Goal: Information Seeking & Learning: Find specific fact

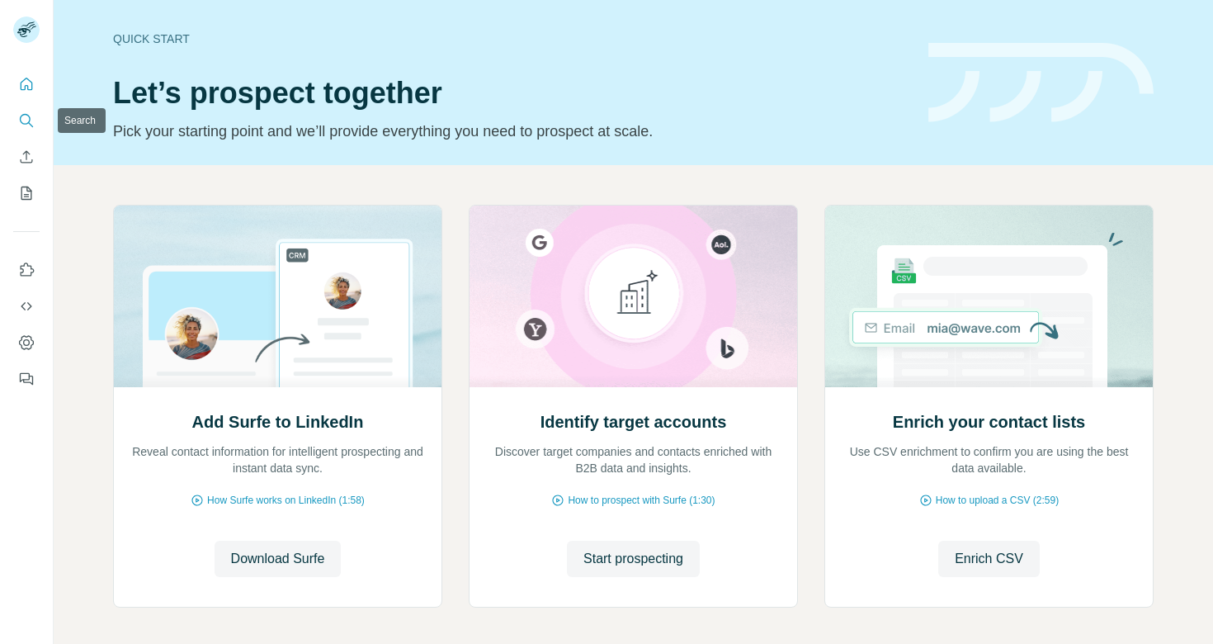
click at [23, 112] on icon "Search" at bounding box center [26, 120] width 17 height 17
click at [28, 118] on icon "Search" at bounding box center [26, 120] width 17 height 17
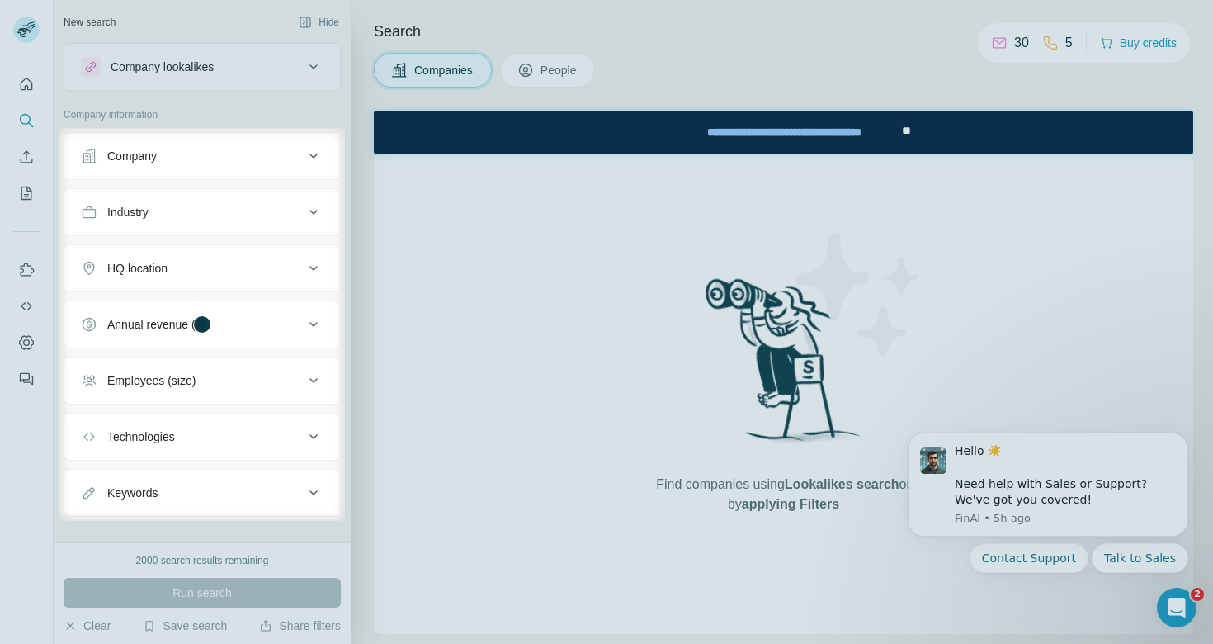
click at [544, 66] on div at bounding box center [606, 64] width 1213 height 128
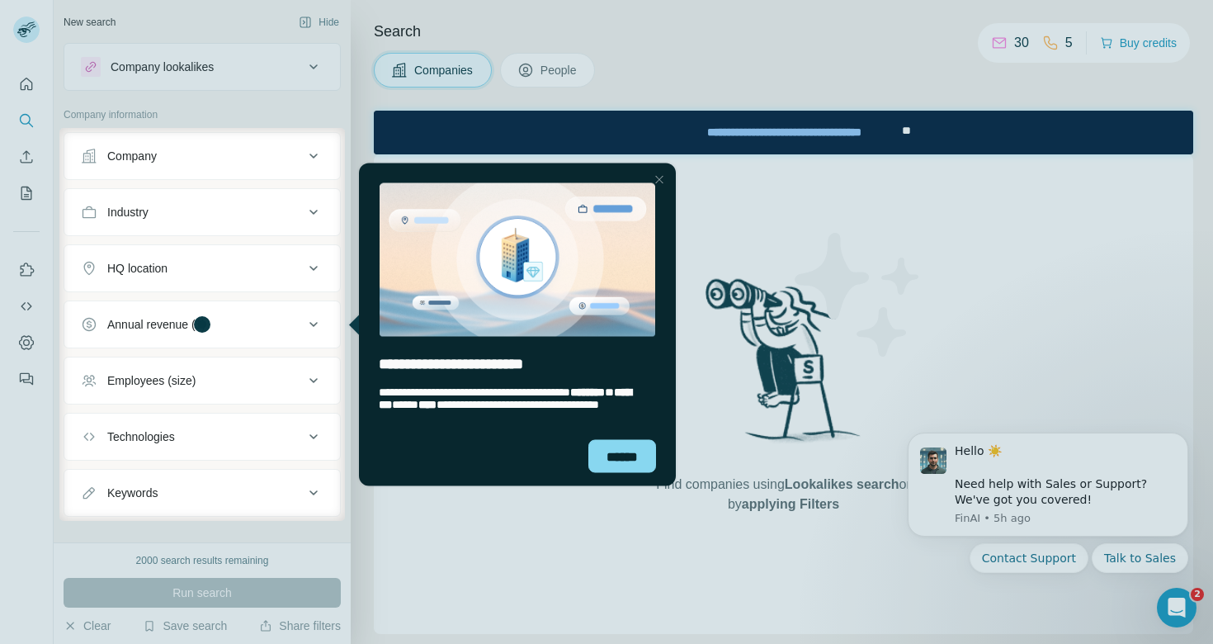
click at [665, 176] on div "Close Step" at bounding box center [660, 179] width 20 height 20
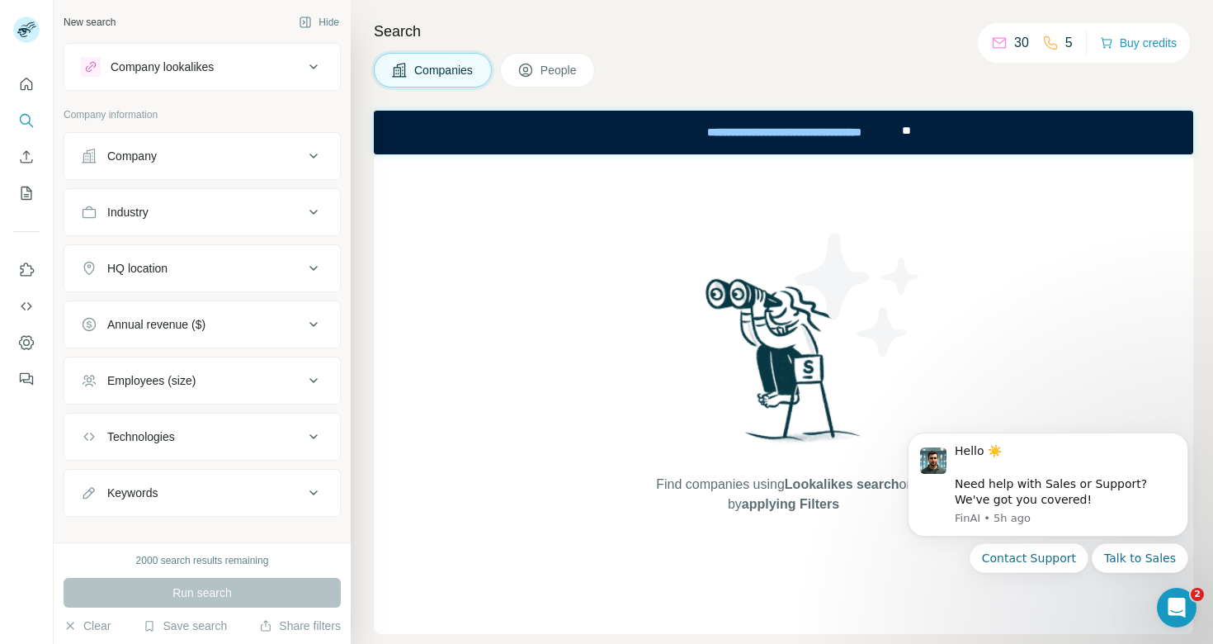
click at [555, 87] on div "Search Companies People Find companies using Lookalikes search or by applying F…" at bounding box center [782, 322] width 862 height 644
click at [555, 66] on span "People" at bounding box center [560, 70] width 38 height 17
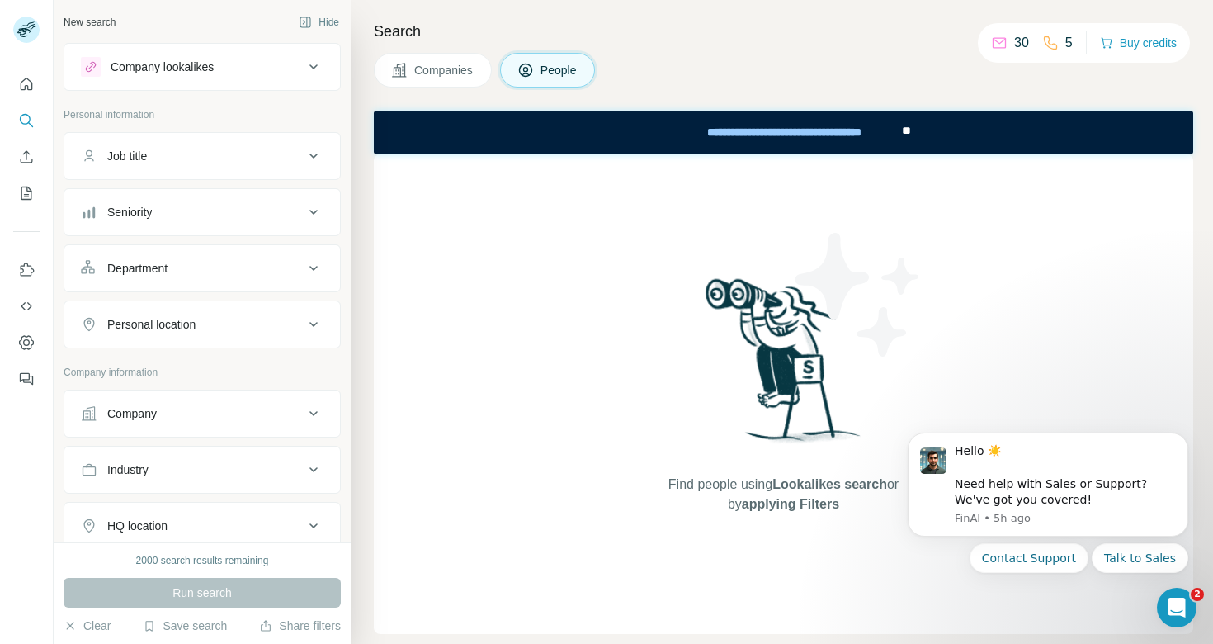
click at [465, 76] on span "Companies" at bounding box center [444, 70] width 60 height 17
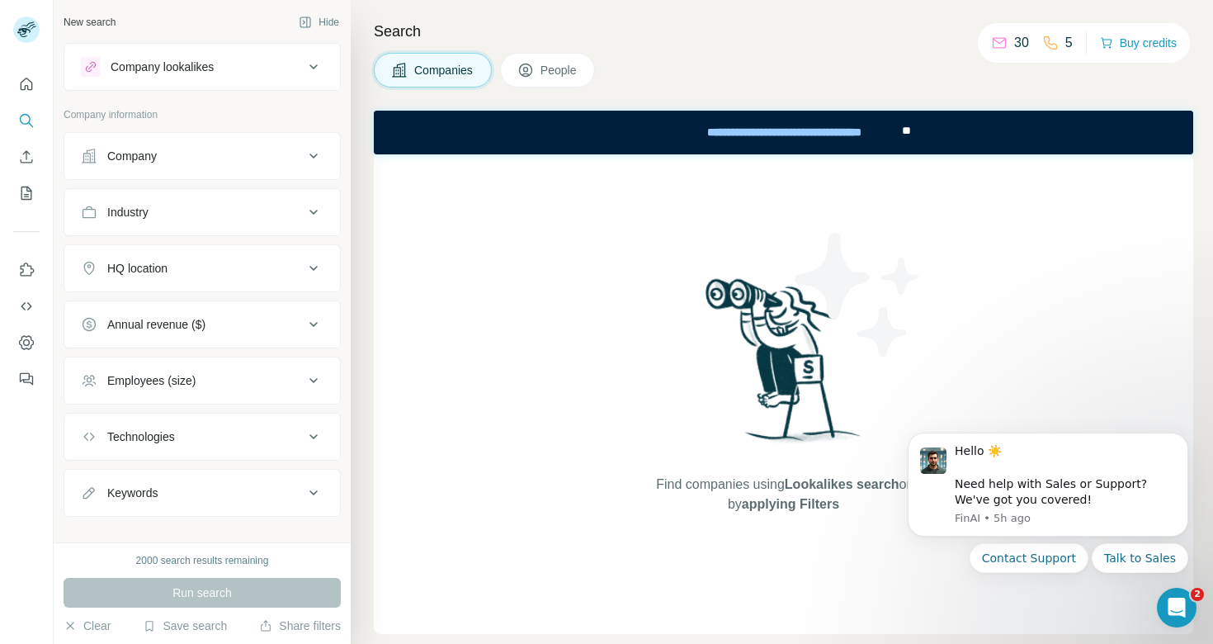
click at [187, 168] on button "Company" at bounding box center [202, 156] width 276 height 40
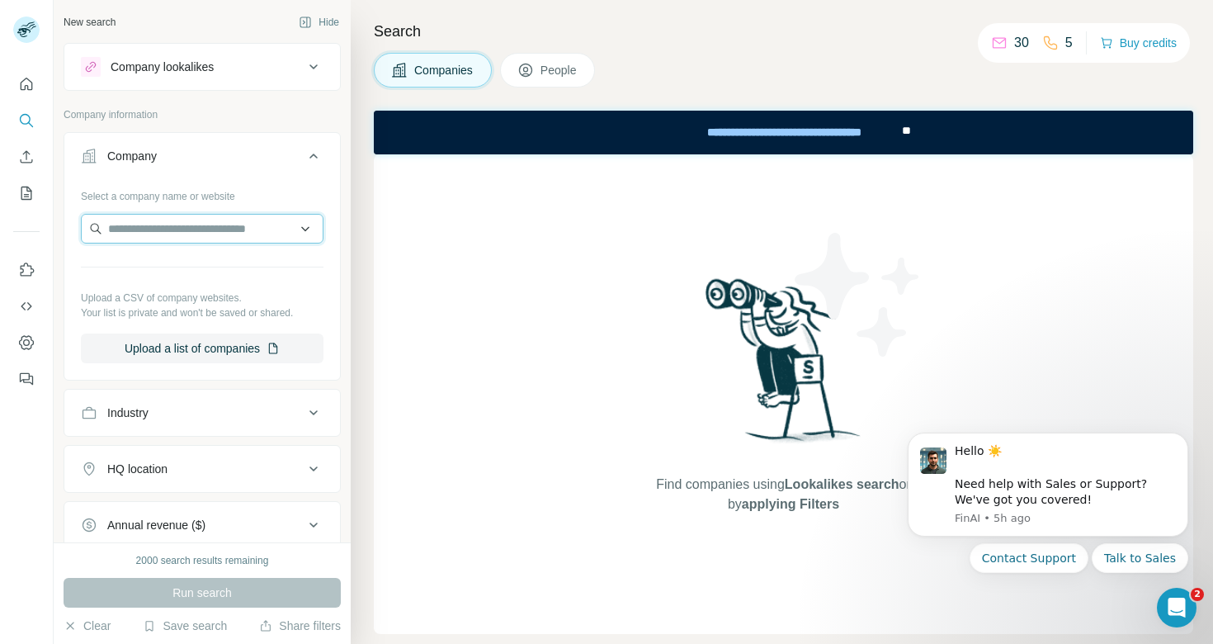
click at [191, 217] on input "text" at bounding box center [202, 229] width 243 height 30
type input "**********"
click at [210, 227] on input "**********" at bounding box center [202, 229] width 243 height 30
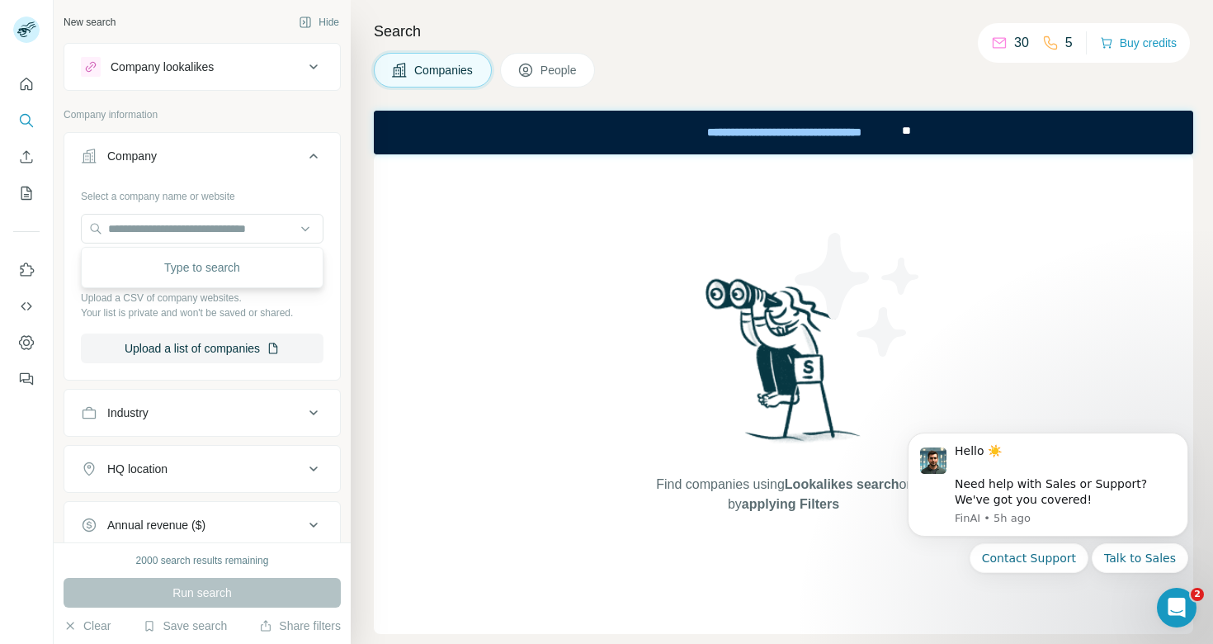
click at [402, 235] on div "Find companies using Lookalikes search or by applying Filters" at bounding box center [784, 394] width 820 height 480
click at [20, 276] on icon "Use Surfe on LinkedIn" at bounding box center [26, 270] width 17 height 17
click at [22, 124] on icon "Search" at bounding box center [26, 120] width 17 height 17
click at [28, 84] on icon "Quick start" at bounding box center [26, 84] width 17 height 17
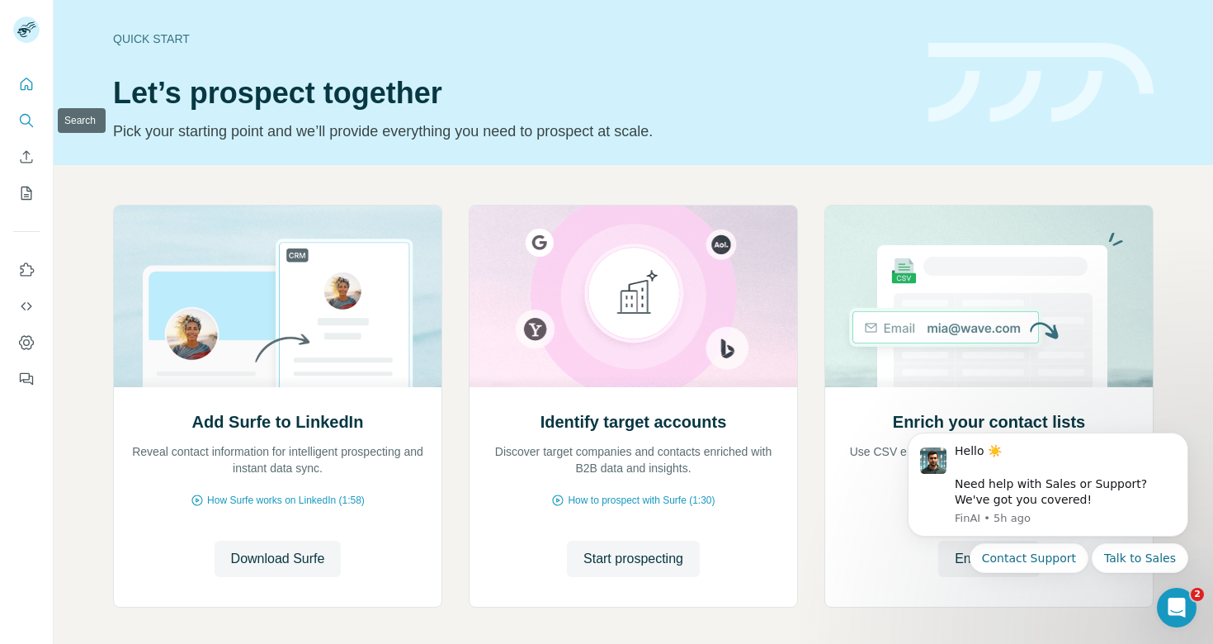
click at [20, 117] on icon "Search" at bounding box center [25, 119] width 11 height 11
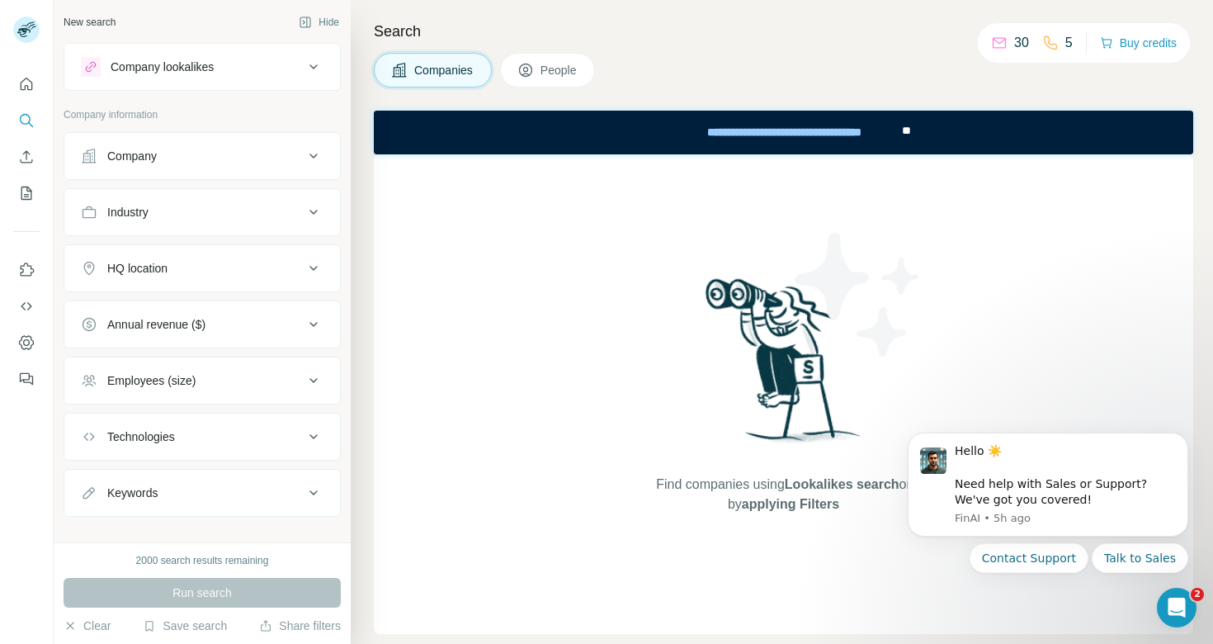
click at [267, 211] on div "Industry" at bounding box center [192, 212] width 223 height 17
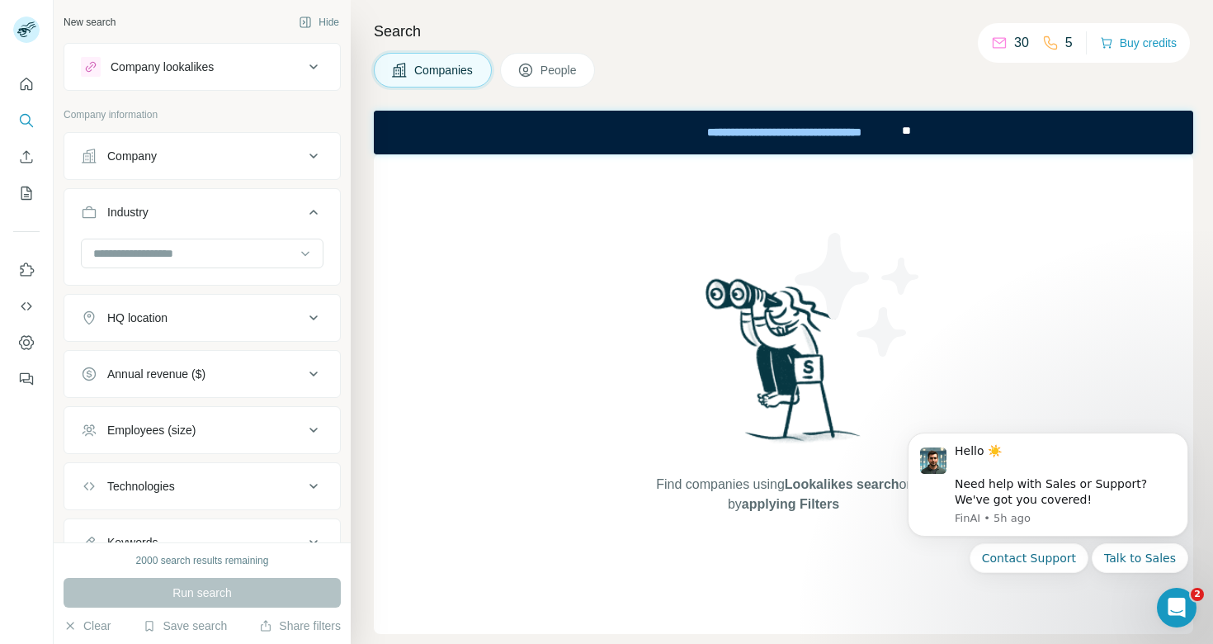
click at [267, 211] on div "Industry" at bounding box center [192, 212] width 223 height 17
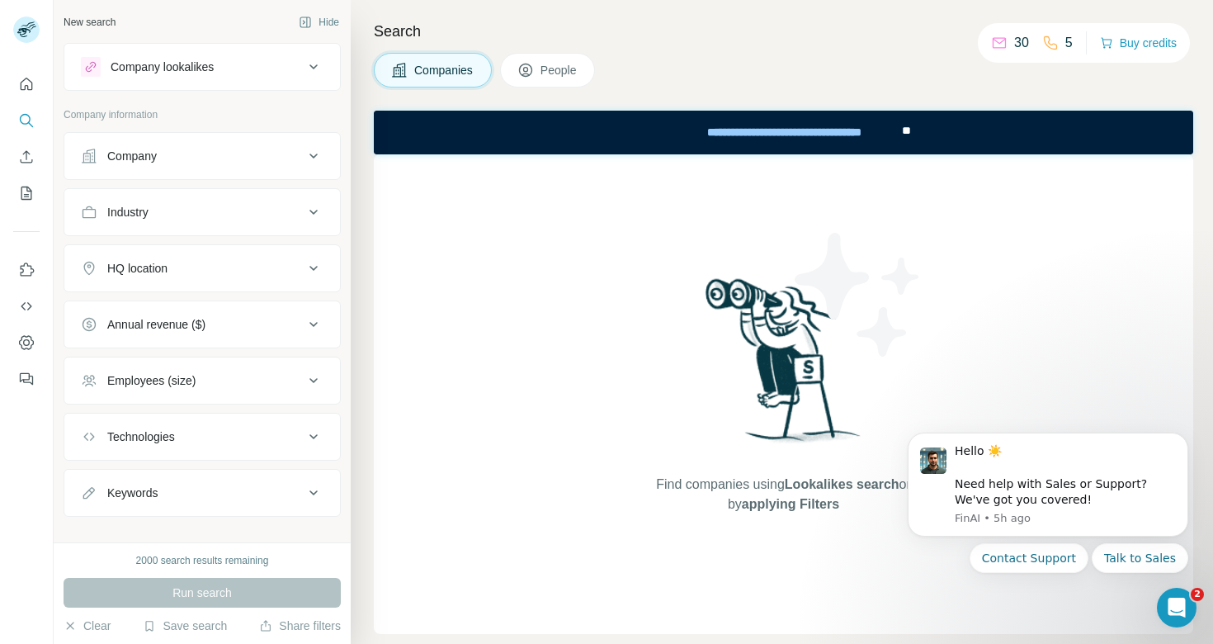
click at [260, 181] on ul "Company Industry HQ location Annual revenue ($) Employees (size) Technologies K…" at bounding box center [202, 324] width 277 height 385
click at [251, 162] on div "Company" at bounding box center [192, 156] width 223 height 17
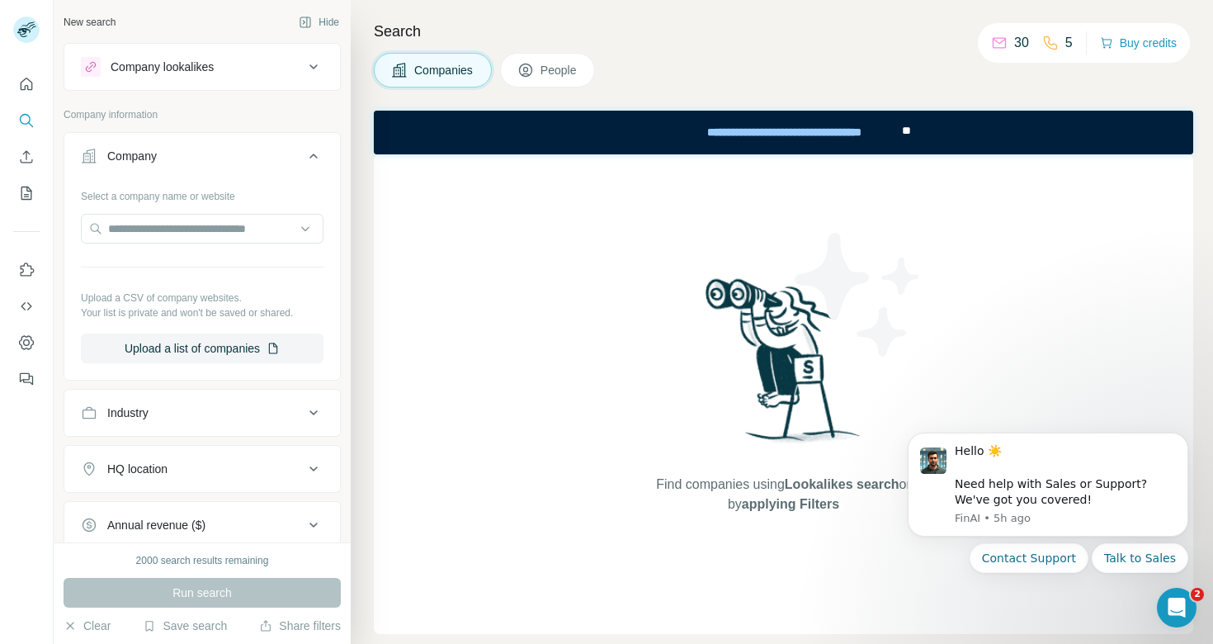
click at [251, 162] on div "Company" at bounding box center [192, 156] width 223 height 17
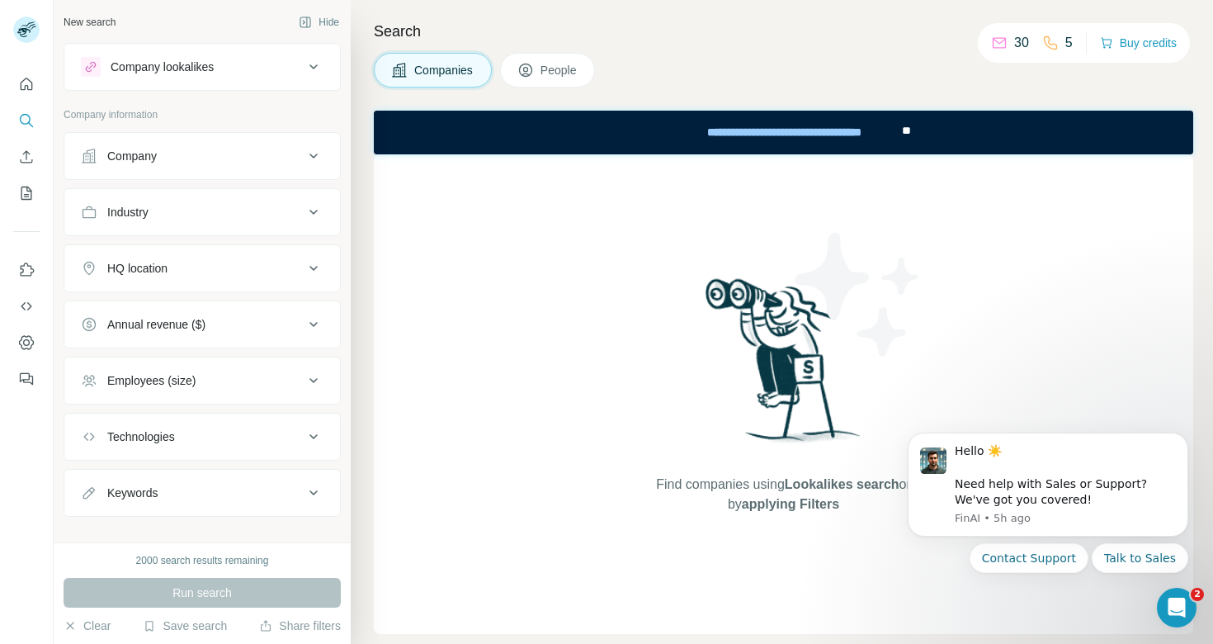
click at [206, 274] on div "HQ location" at bounding box center [192, 268] width 223 height 17
click at [192, 319] on input "text" at bounding box center [202, 310] width 243 height 30
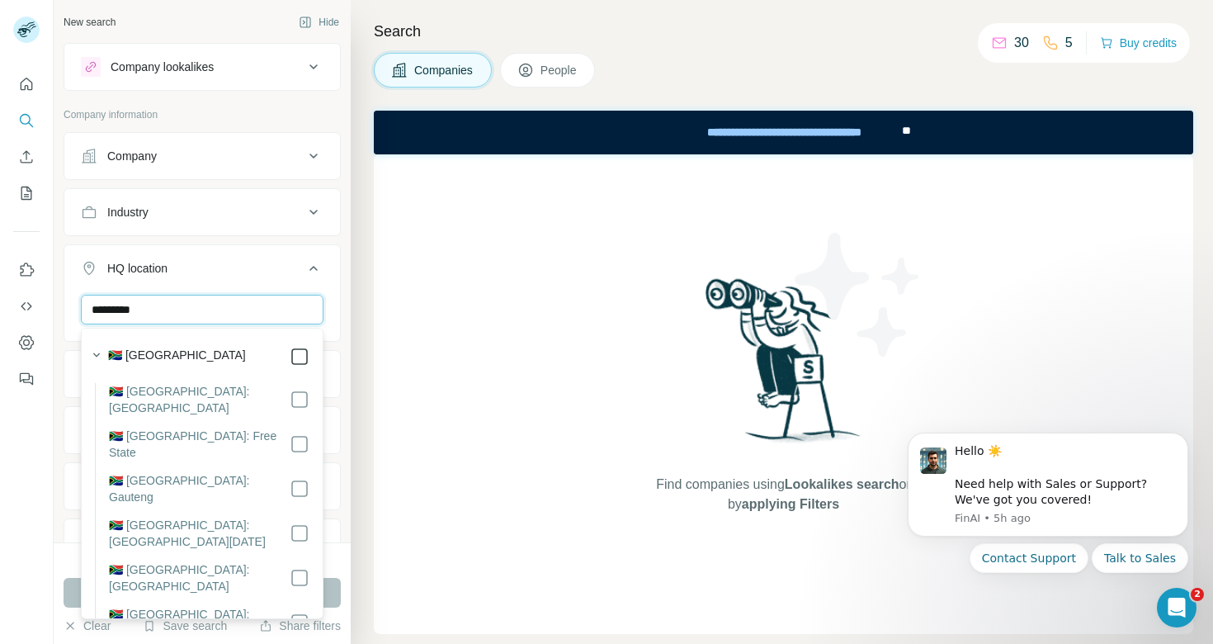
type input "*********"
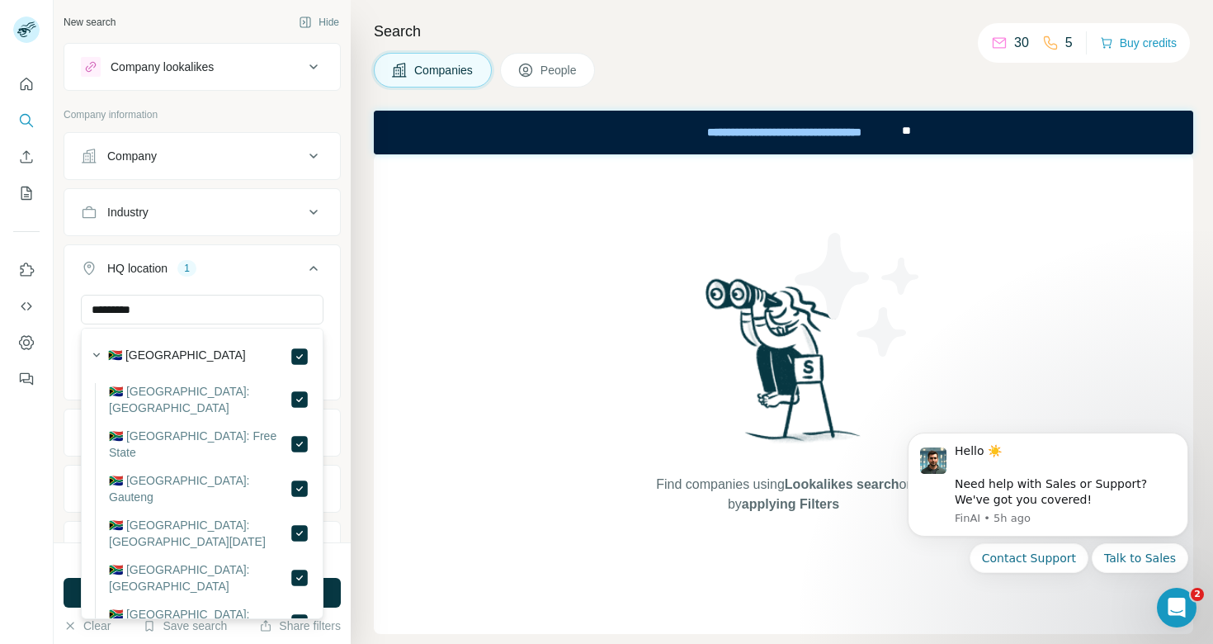
click at [319, 267] on icon at bounding box center [314, 268] width 20 height 20
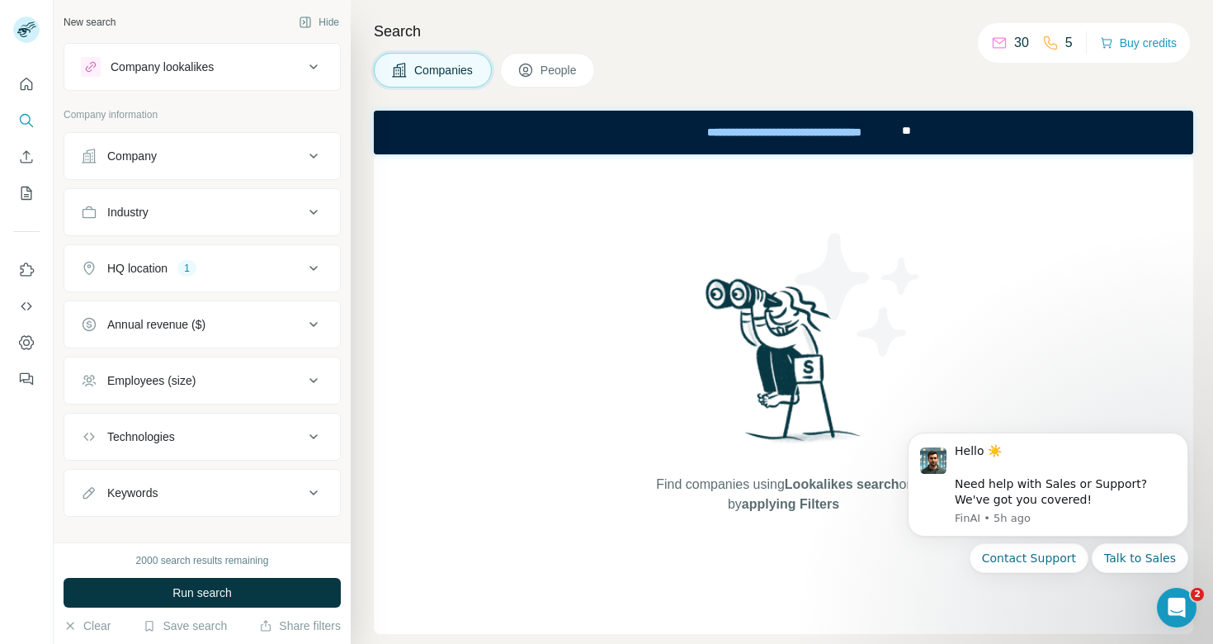
click at [218, 209] on div "Industry" at bounding box center [192, 212] width 223 height 17
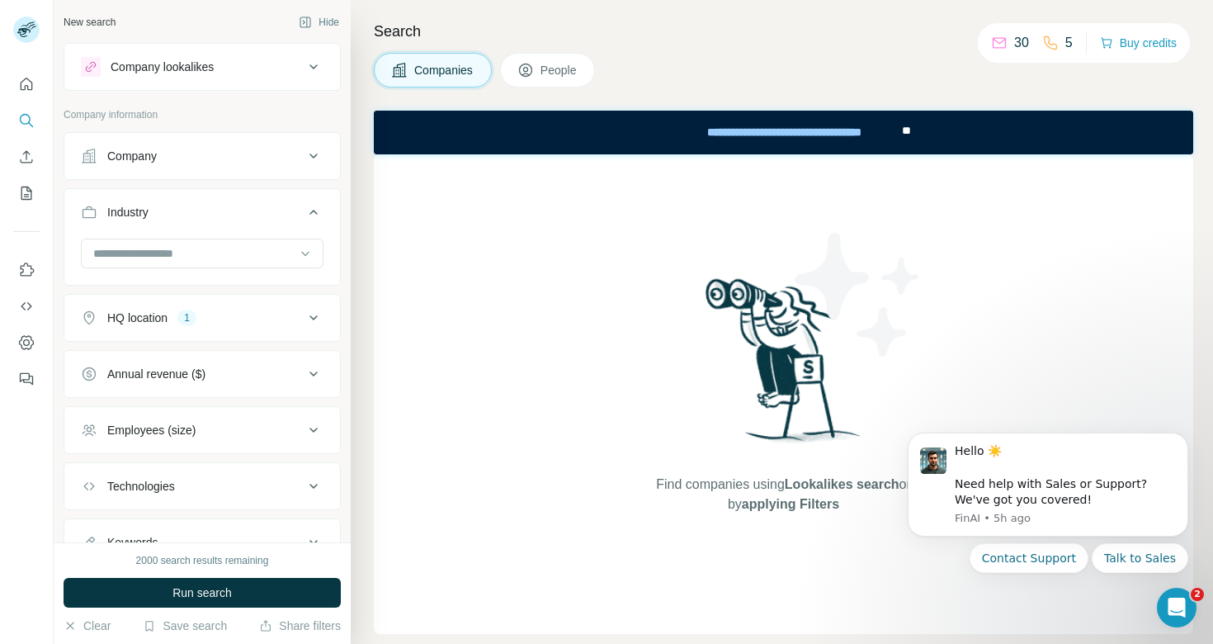
click at [205, 163] on div "Company" at bounding box center [192, 156] width 223 height 17
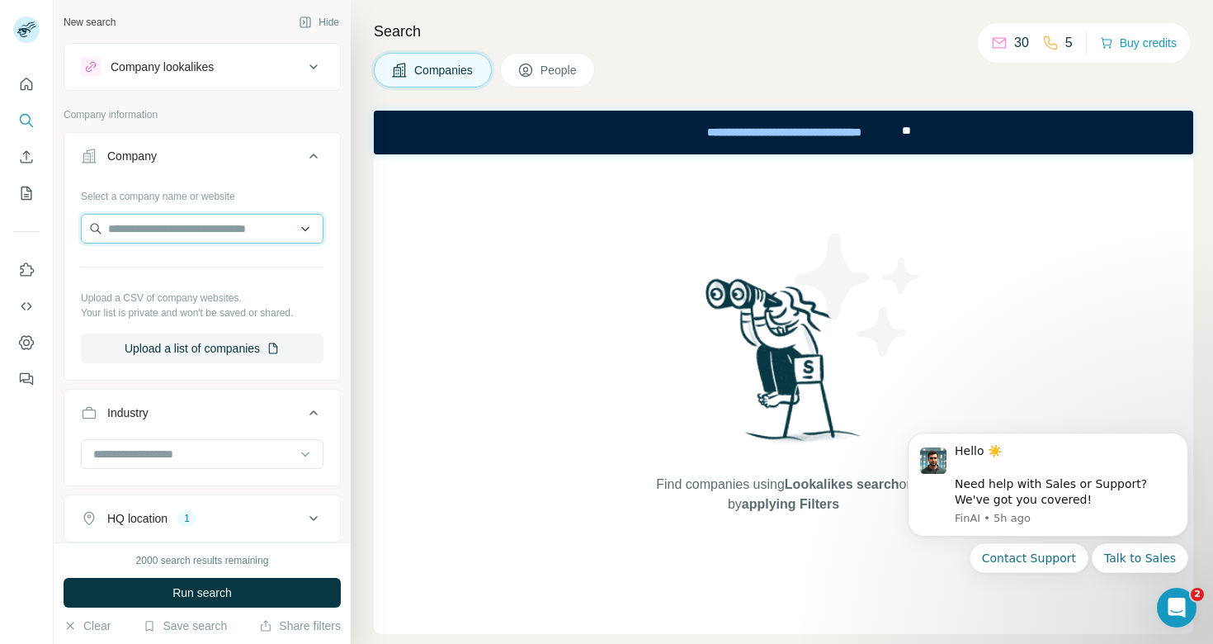
click at [195, 230] on input "text" at bounding box center [202, 229] width 243 height 30
click at [333, 199] on div "Select a company name or website Upload a CSV of company websites. Your list is…" at bounding box center [202, 279] width 276 height 194
click at [216, 224] on input "text" at bounding box center [202, 229] width 243 height 30
type input "****"
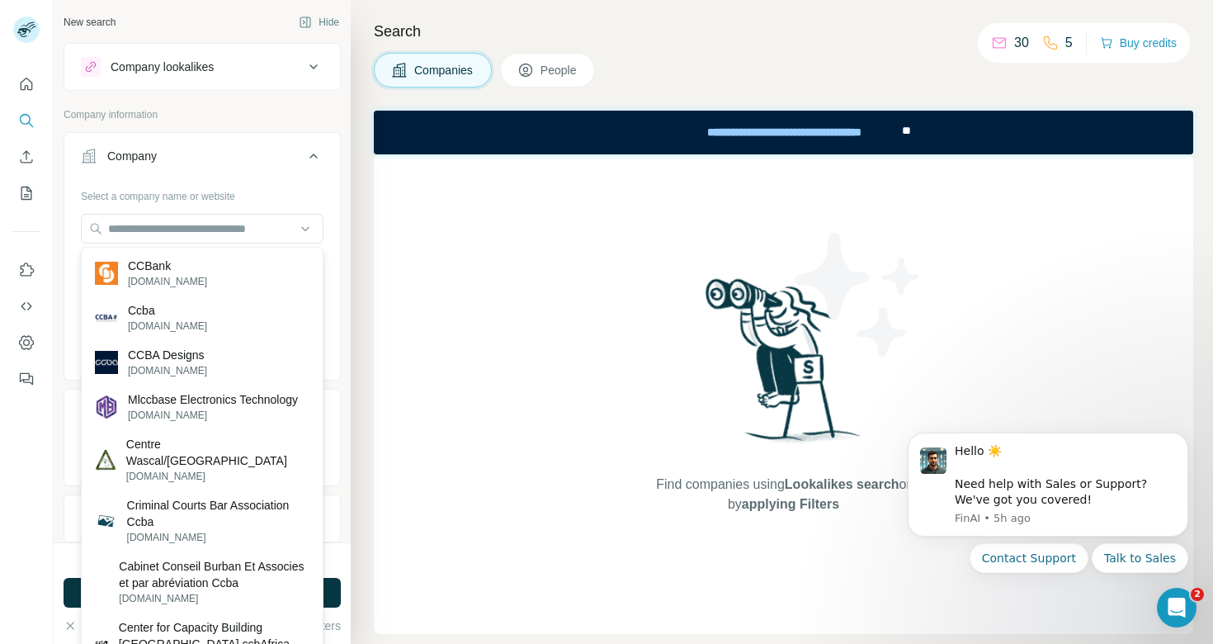
click at [358, 257] on div "Search Companies People Find companies using Lookalikes search or by applying F…" at bounding box center [782, 322] width 862 height 644
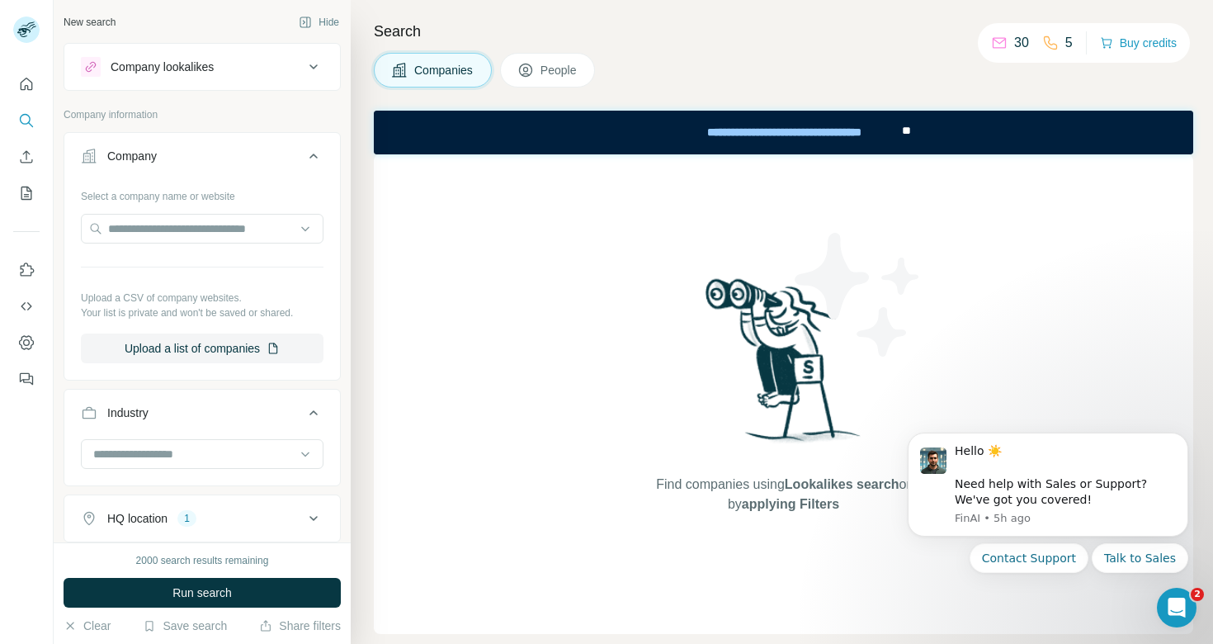
click at [569, 87] on div "Search Companies People Find companies using Lookalikes search or by applying F…" at bounding box center [782, 322] width 862 height 644
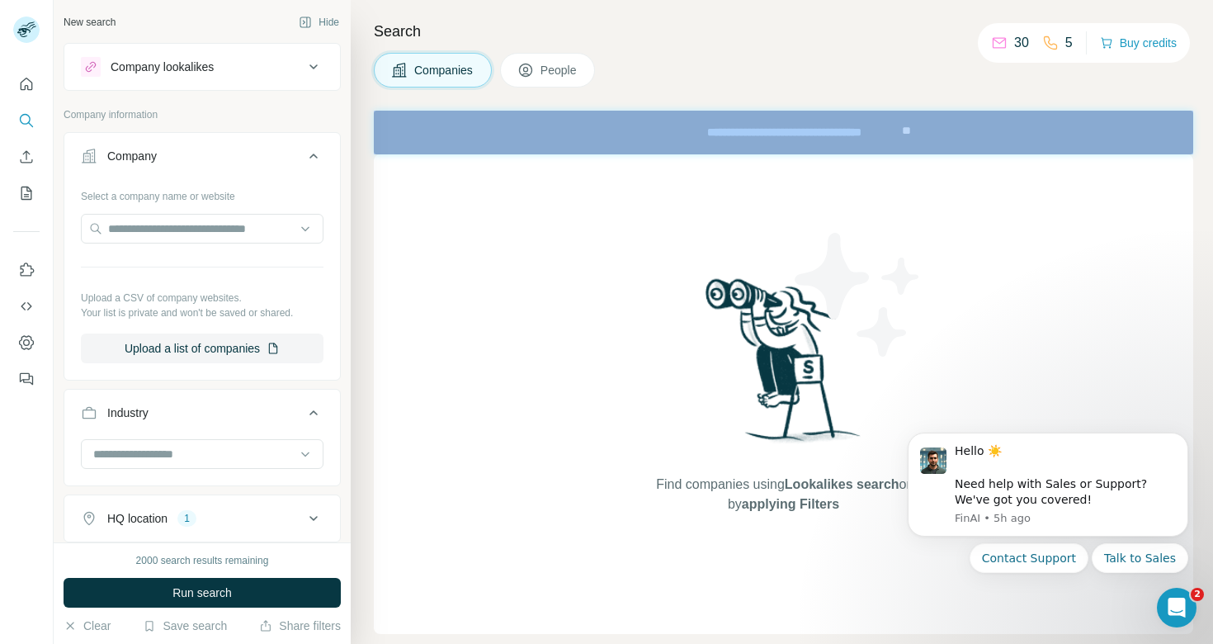
click at [569, 87] on div "Search Companies People Find companies using Lookalikes search or by applying F…" at bounding box center [782, 322] width 862 height 644
click at [563, 73] on span "People" at bounding box center [560, 70] width 38 height 17
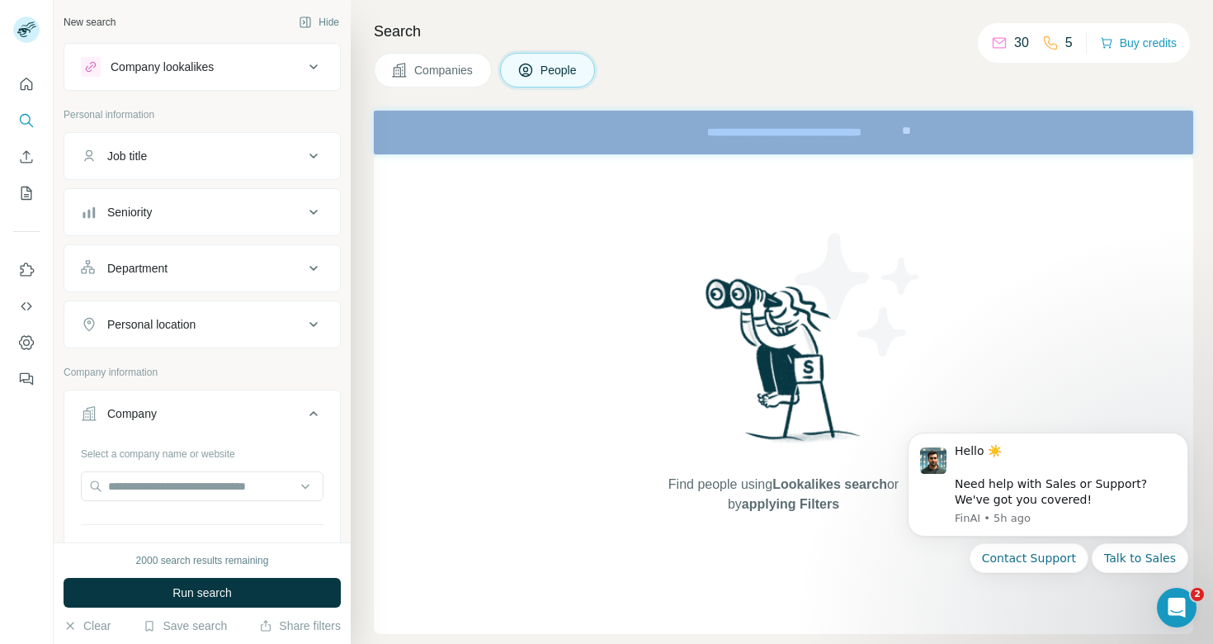
click at [205, 313] on button "Personal location" at bounding box center [202, 325] width 276 height 40
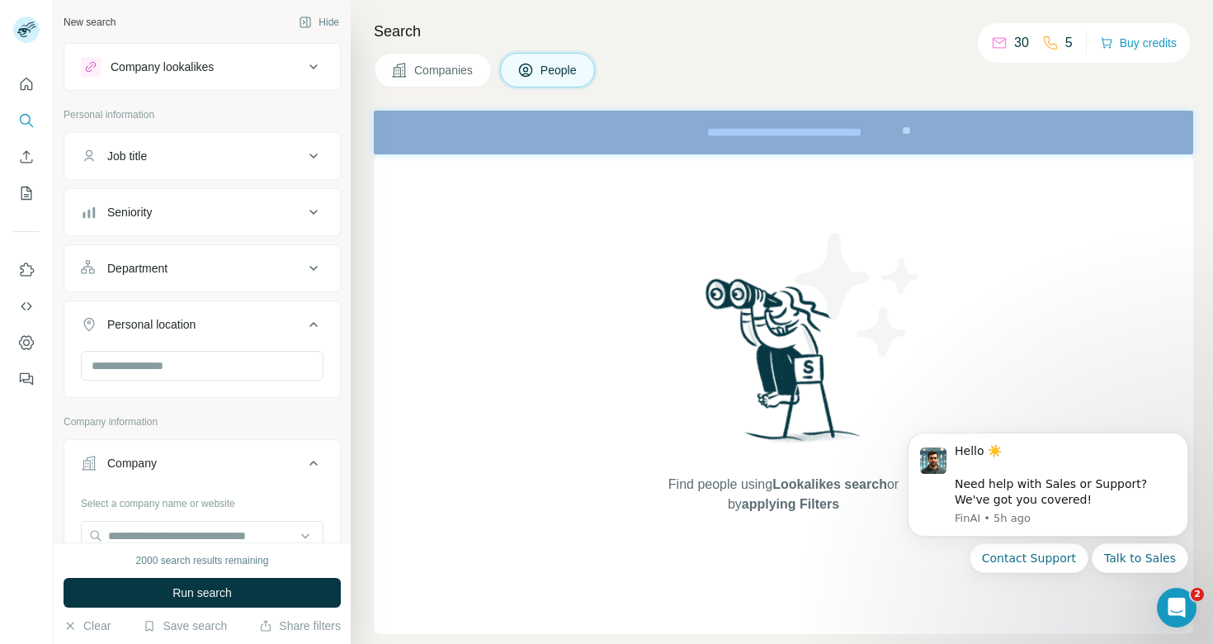
click at [206, 317] on div "Personal location" at bounding box center [192, 324] width 223 height 17
click at [206, 281] on button "Department" at bounding box center [202, 268] width 276 height 40
click at [206, 271] on div "Department" at bounding box center [192, 268] width 223 height 17
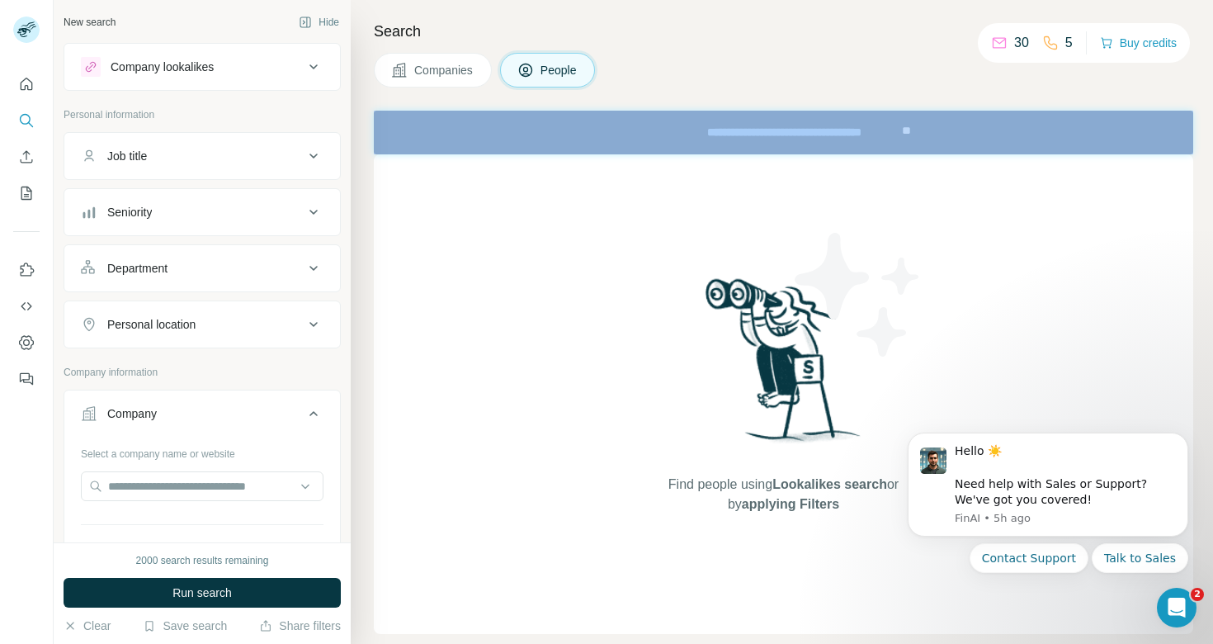
click at [201, 231] on button "Seniority" at bounding box center [202, 212] width 276 height 40
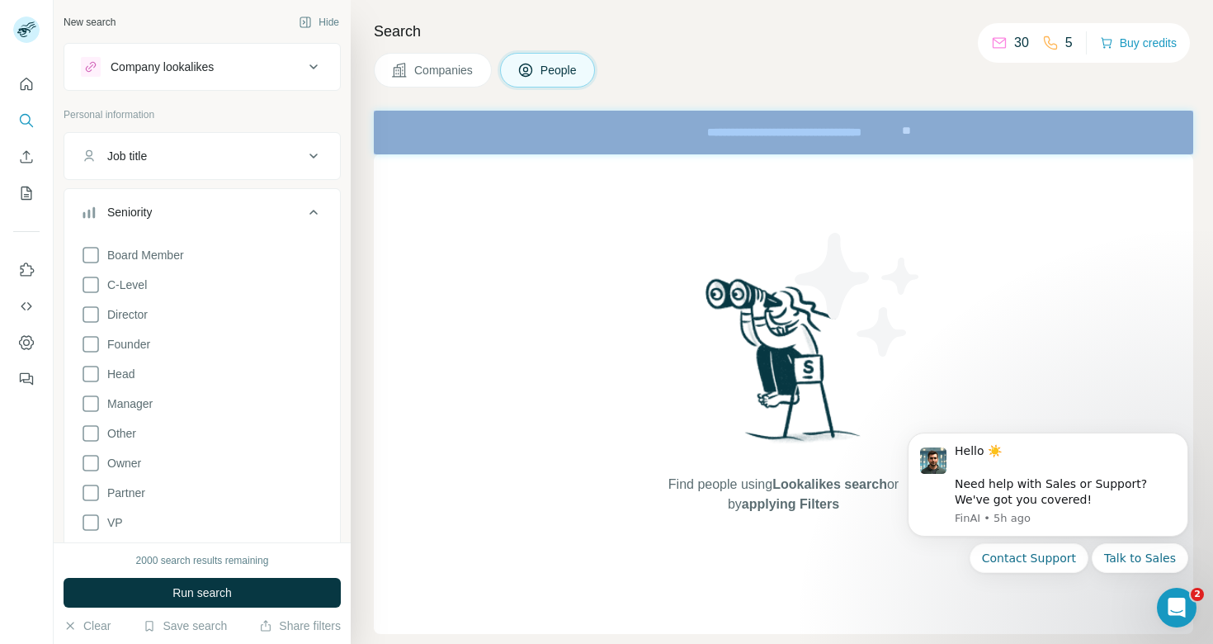
click at [201, 227] on button "Seniority" at bounding box center [202, 215] width 276 height 46
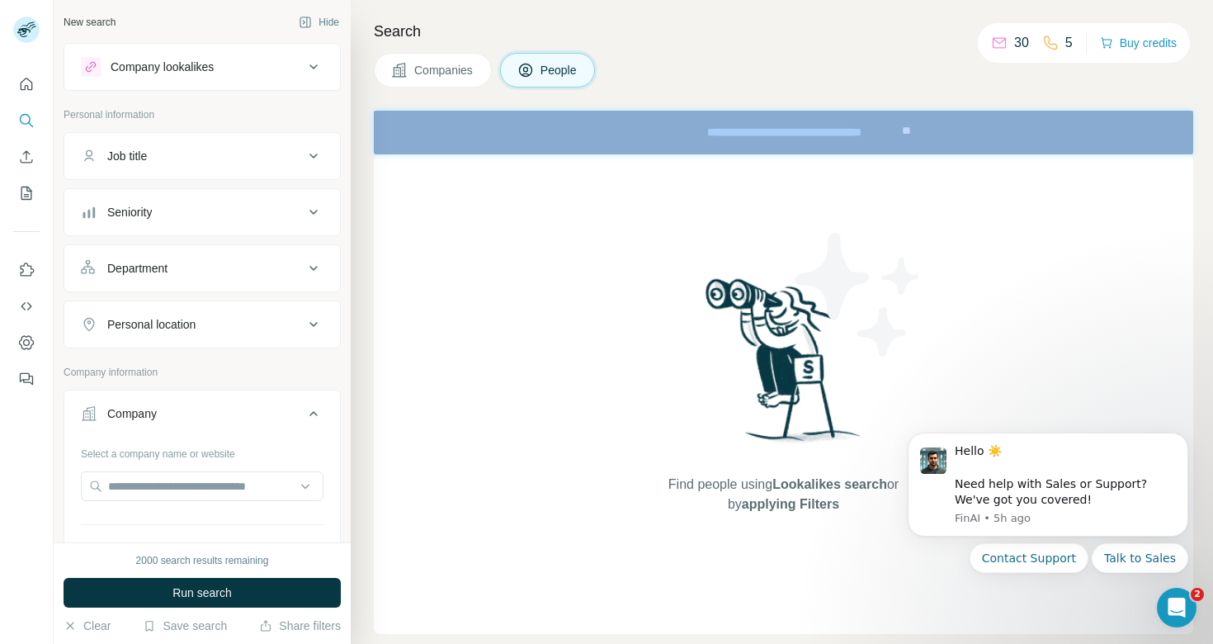
click at [201, 227] on button "Seniority" at bounding box center [202, 212] width 276 height 40
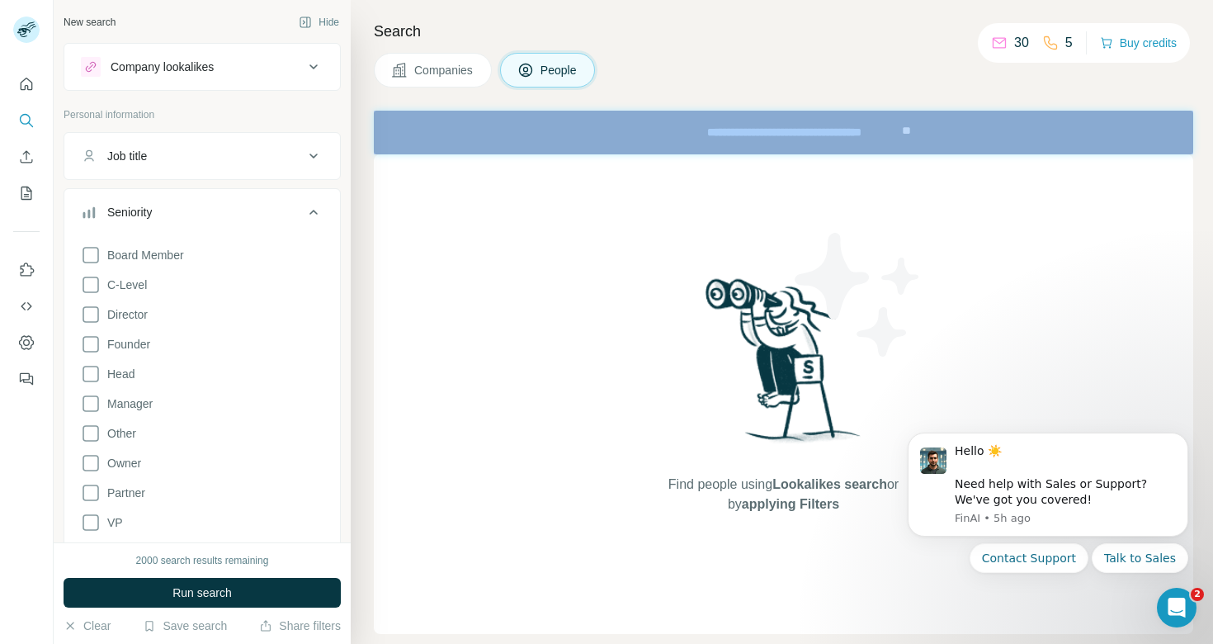
click at [201, 227] on button "Seniority" at bounding box center [202, 215] width 276 height 46
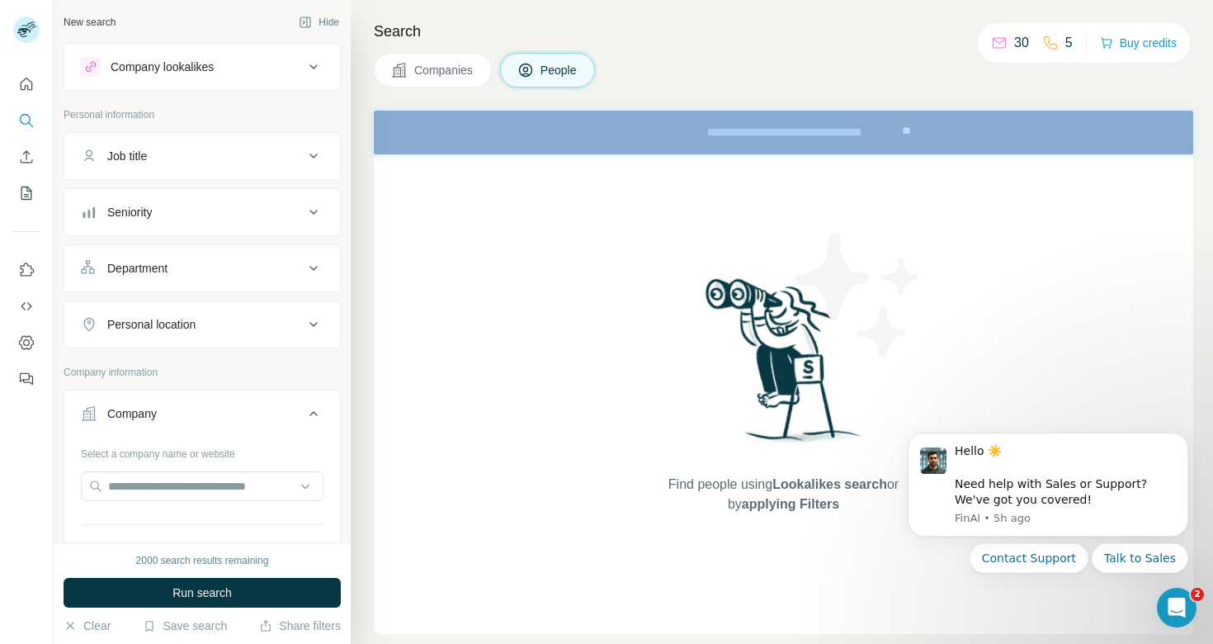
click at [201, 156] on div "Job title" at bounding box center [192, 156] width 223 height 17
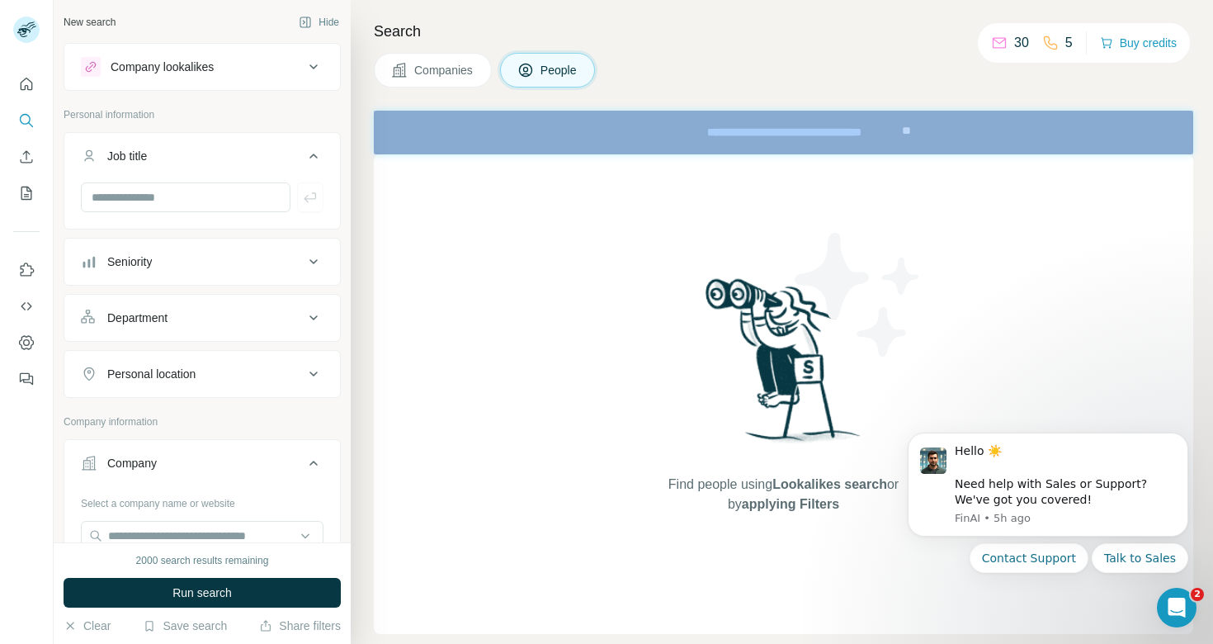
click at [201, 156] on div "Job title" at bounding box center [192, 156] width 223 height 17
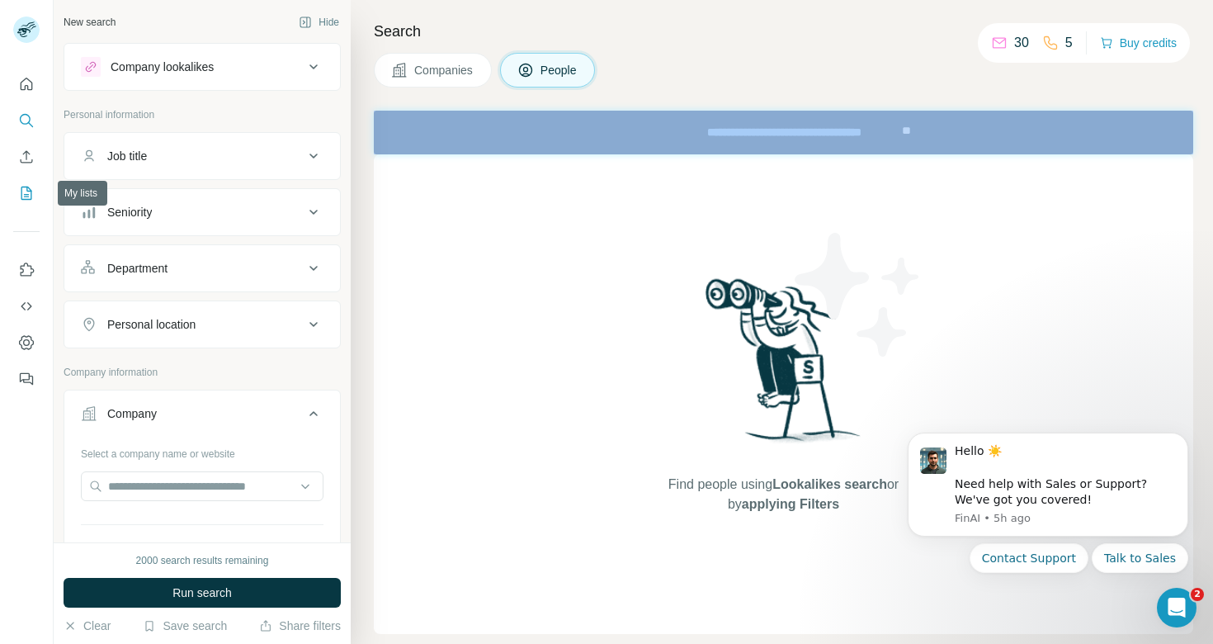
drag, startPoint x: 24, startPoint y: 196, endPoint x: 50, endPoint y: 379, distance: 185.1
click at [22, 211] on div at bounding box center [26, 226] width 53 height 334
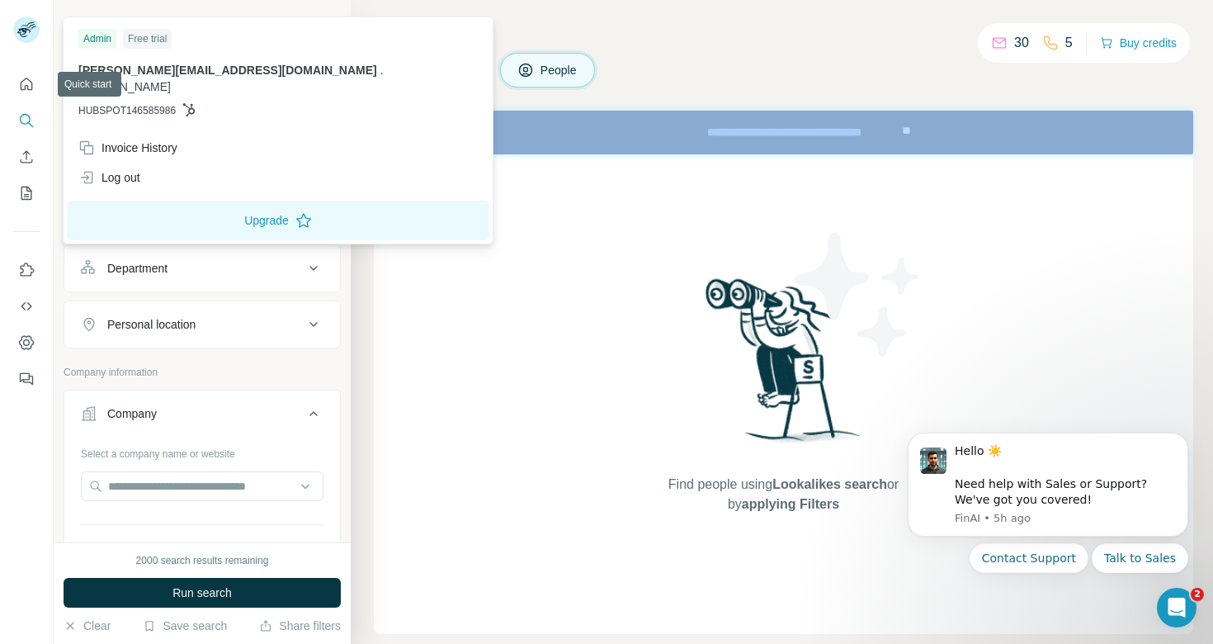
click at [26, 35] on icon at bounding box center [23, 32] width 13 height 9
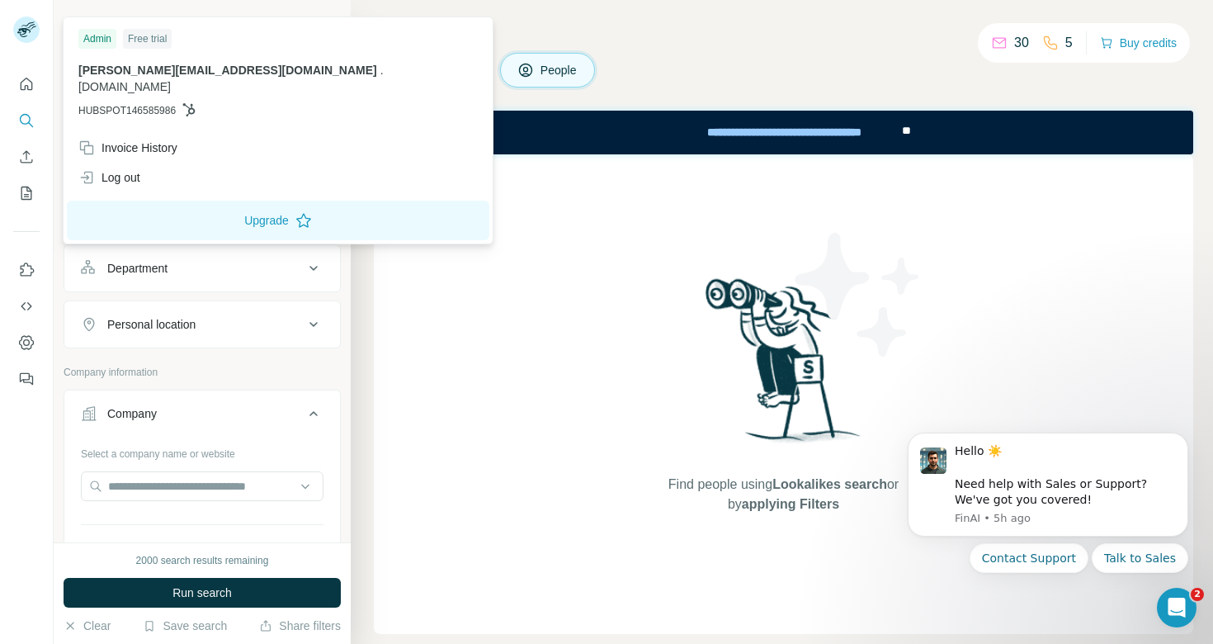
click at [579, 43] on div "Search Companies People Find people using Lookalikes search or by applying Filt…" at bounding box center [782, 322] width 862 height 644
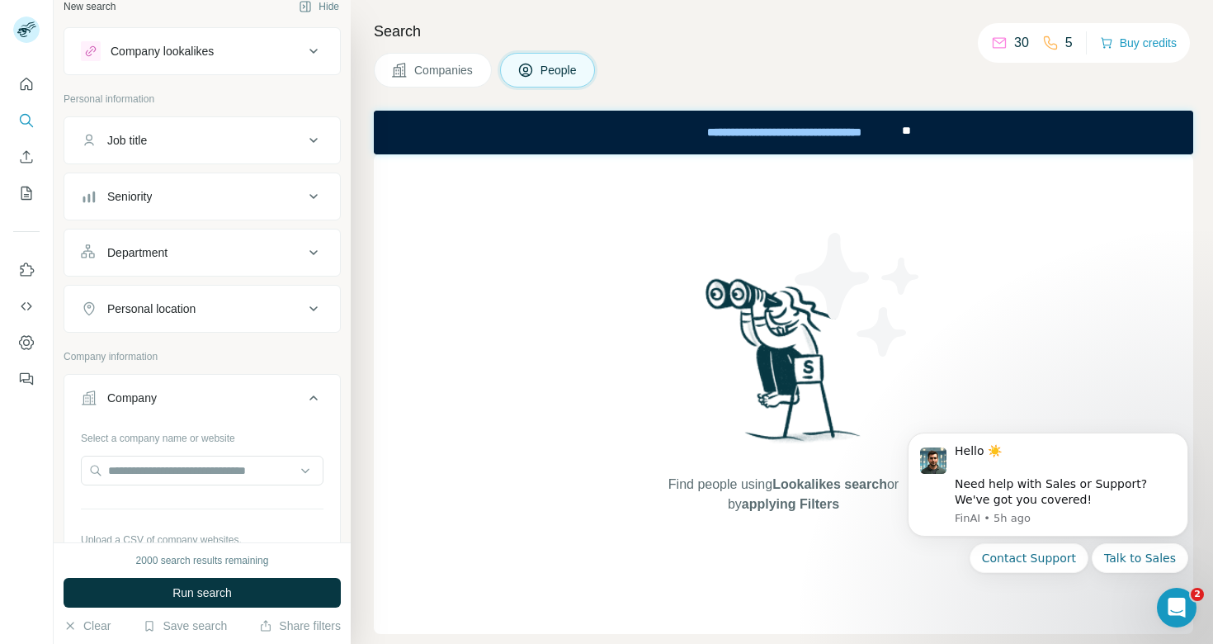
scroll to position [6, 0]
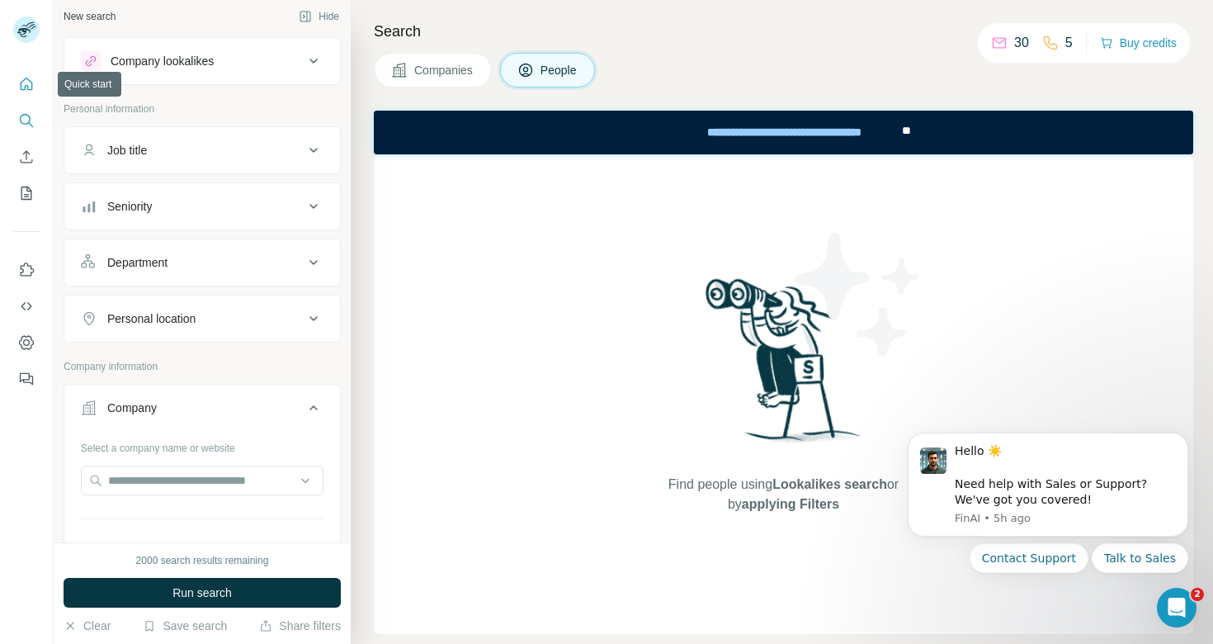
click at [20, 81] on icon "Quick start" at bounding box center [26, 84] width 17 height 17
click at [29, 84] on icon "Quick start" at bounding box center [26, 84] width 17 height 17
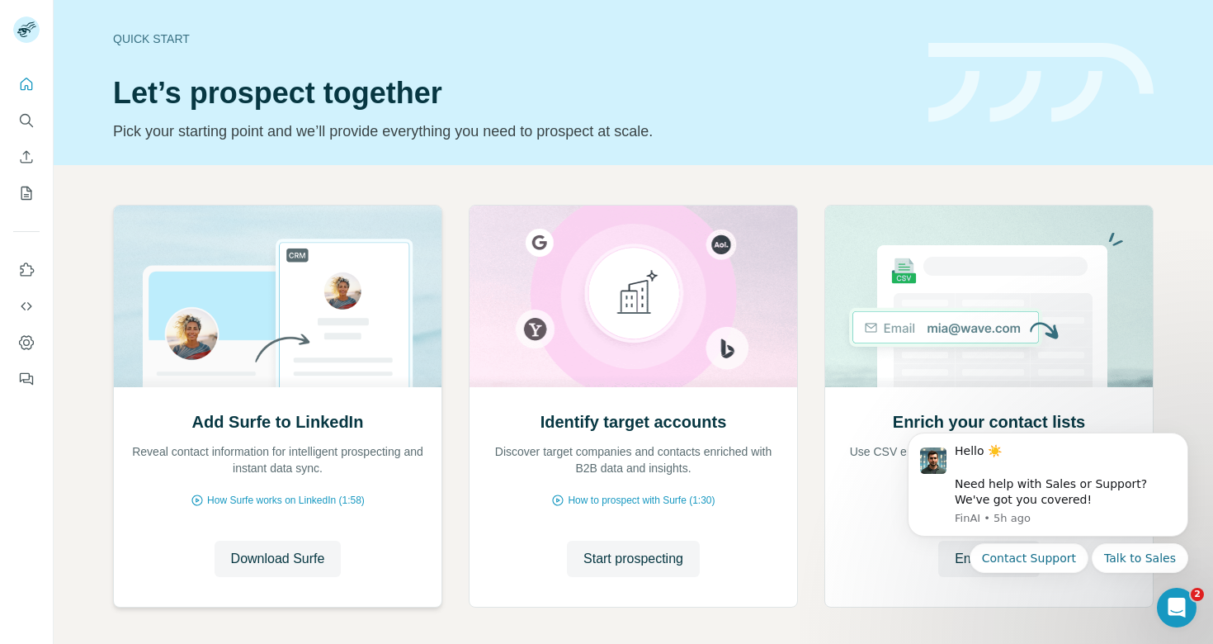
scroll to position [69, 0]
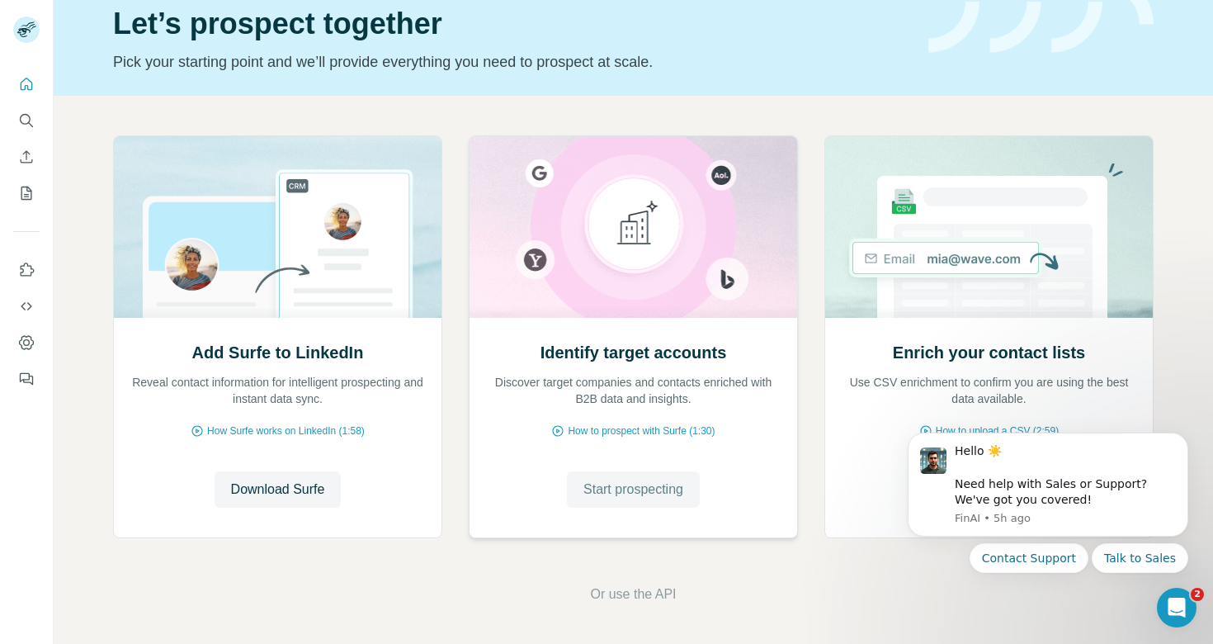
drag, startPoint x: 646, startPoint y: 494, endPoint x: 626, endPoint y: 489, distance: 21.0
click at [623, 338] on div "Identify target accounts Discover target companies and contacts enriched with B…" at bounding box center [634, 428] width 328 height 220
click at [669, 318] on div "Identify target accounts Discover target companies and contacts enriched with B…" at bounding box center [634, 428] width 328 height 220
click at [626, 489] on span "Start prospecting" at bounding box center [634, 490] width 100 height 20
click at [602, 489] on span "Start prospecting" at bounding box center [634, 490] width 100 height 20
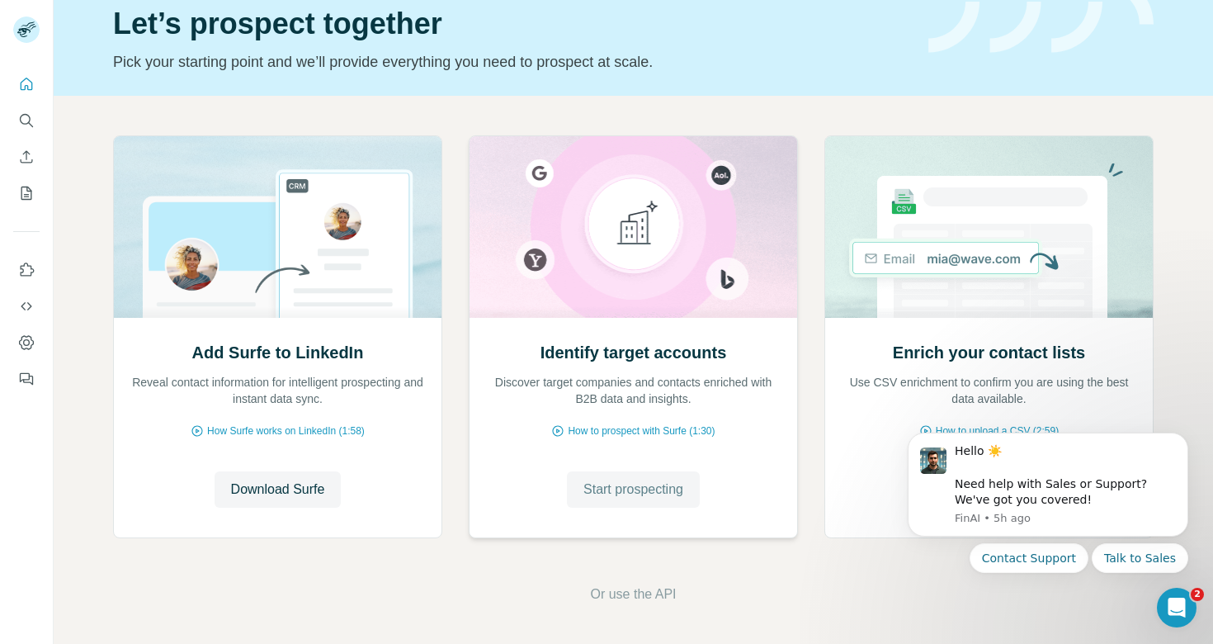
click at [602, 489] on span "Start prospecting" at bounding box center [634, 490] width 100 height 20
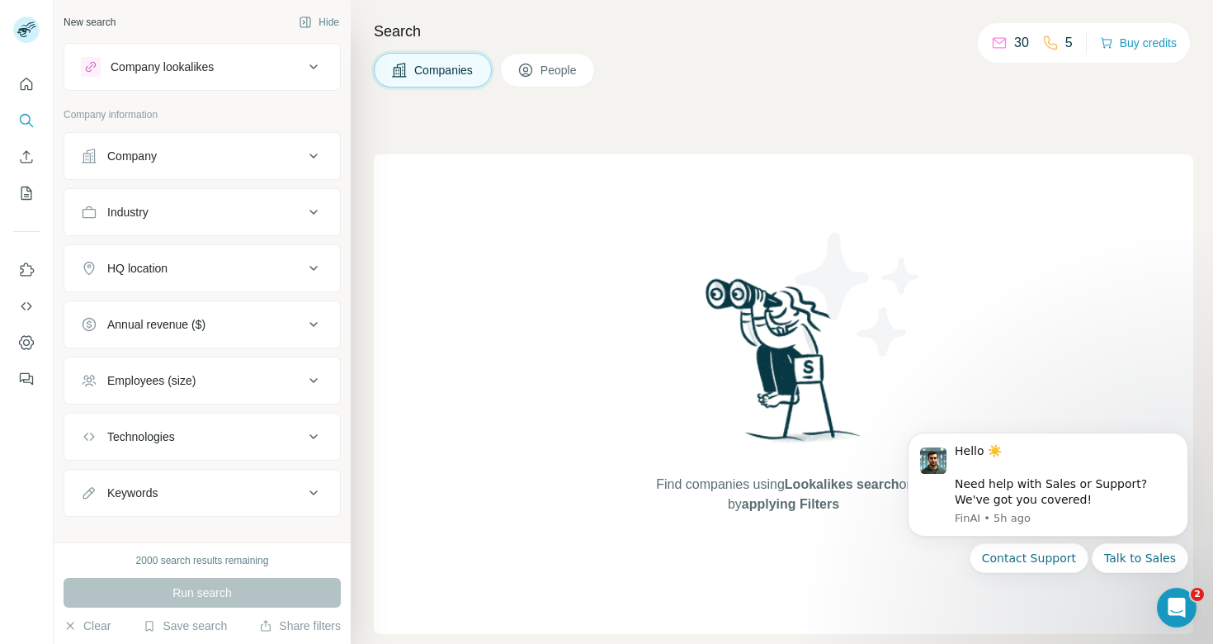
click at [556, 54] on button "People" at bounding box center [548, 70] width 96 height 35
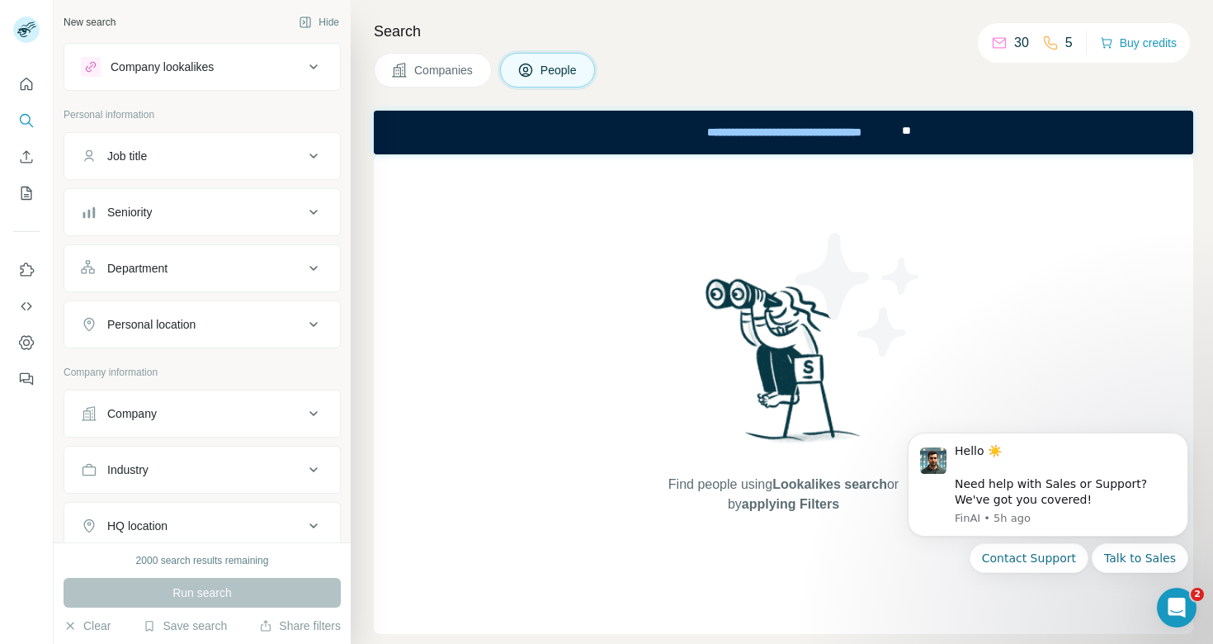
scroll to position [1, 0]
click at [222, 163] on div "Job title" at bounding box center [192, 155] width 223 height 17
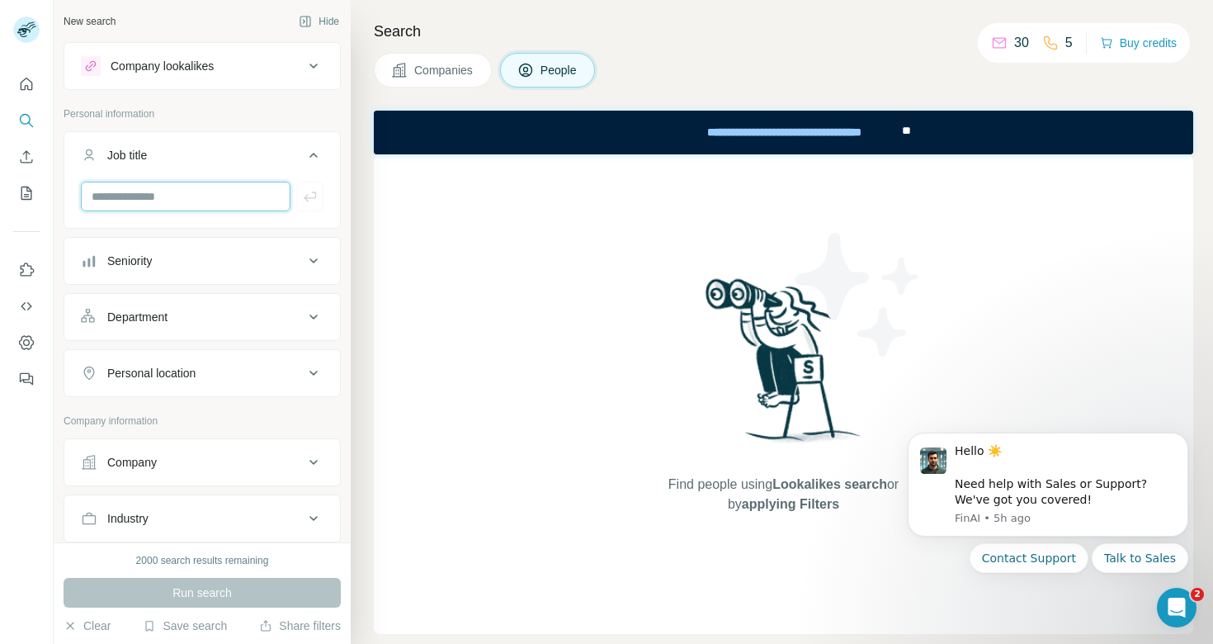
click at [207, 194] on input "text" at bounding box center [186, 197] width 210 height 30
type input "**********"
click at [314, 196] on icon "button" at bounding box center [310, 196] width 17 height 17
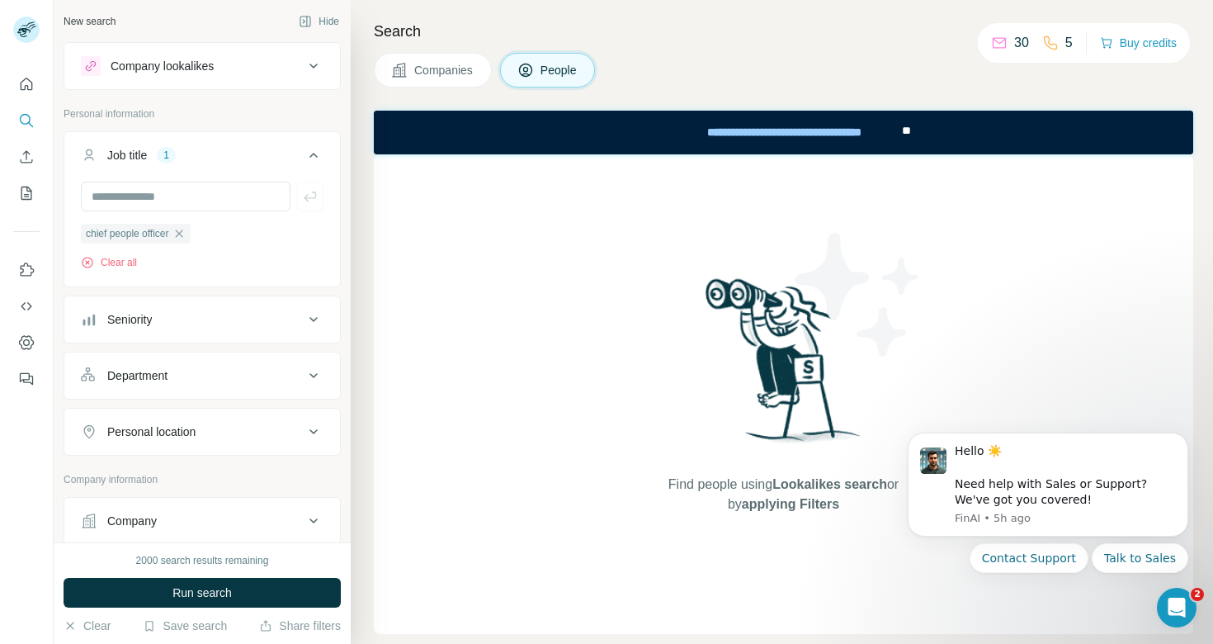
click at [196, 428] on div "Personal location" at bounding box center [192, 431] width 223 height 17
click at [185, 480] on input "text" at bounding box center [202, 473] width 243 height 30
type input "********"
click at [343, 410] on div "New search Hide Company lookalikes Personal information Job title 1 chief peopl…" at bounding box center [202, 271] width 297 height 542
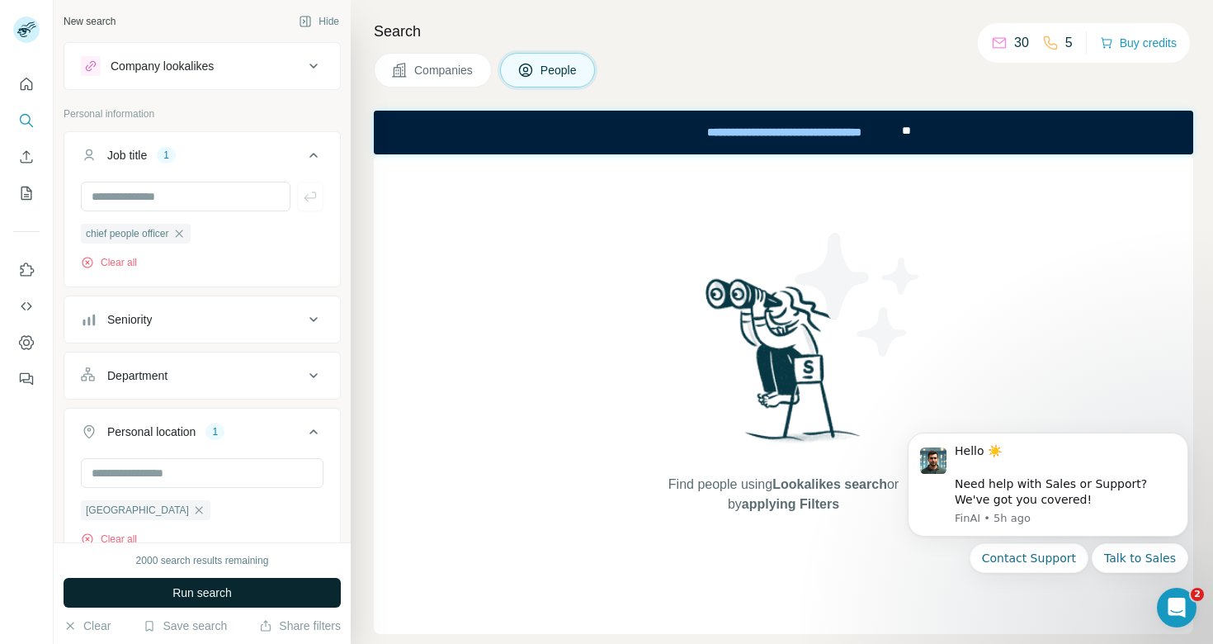
click at [237, 584] on button "Run search" at bounding box center [202, 593] width 277 height 30
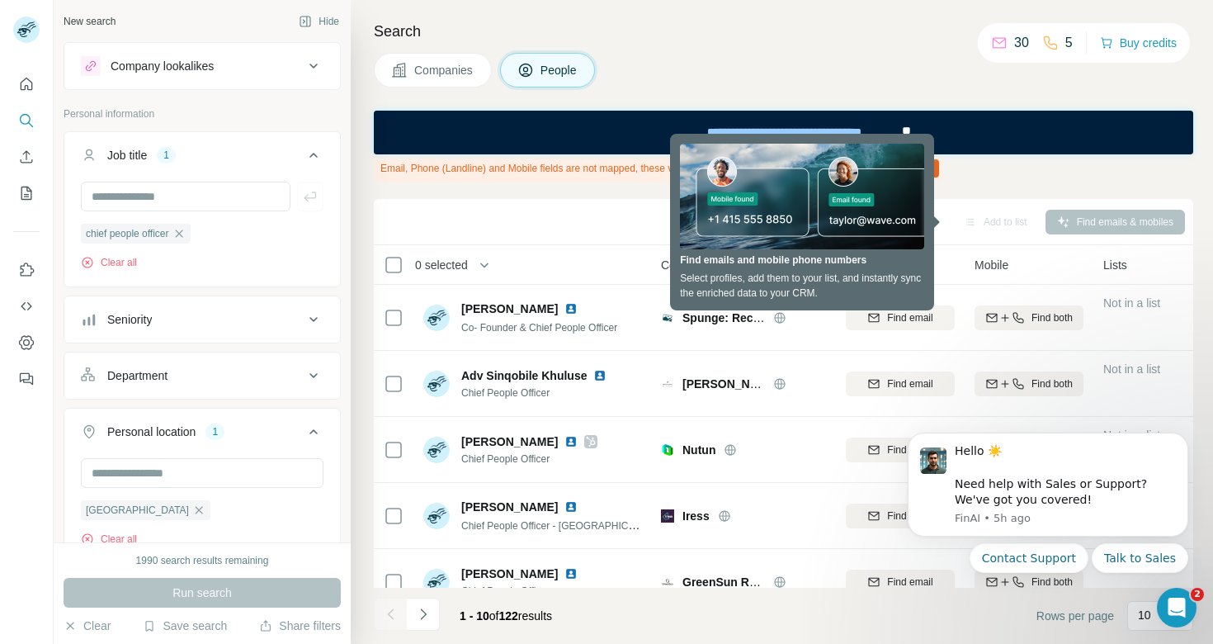
click at [1002, 155] on div "Email, Phone (Landline) and Mobile fields are not mapped, these values will not…" at bounding box center [784, 168] width 820 height 28
click at [988, 187] on div "Search Companies People Email, Phone (Landline) and Mobile fields are not mappe…" at bounding box center [782, 322] width 862 height 644
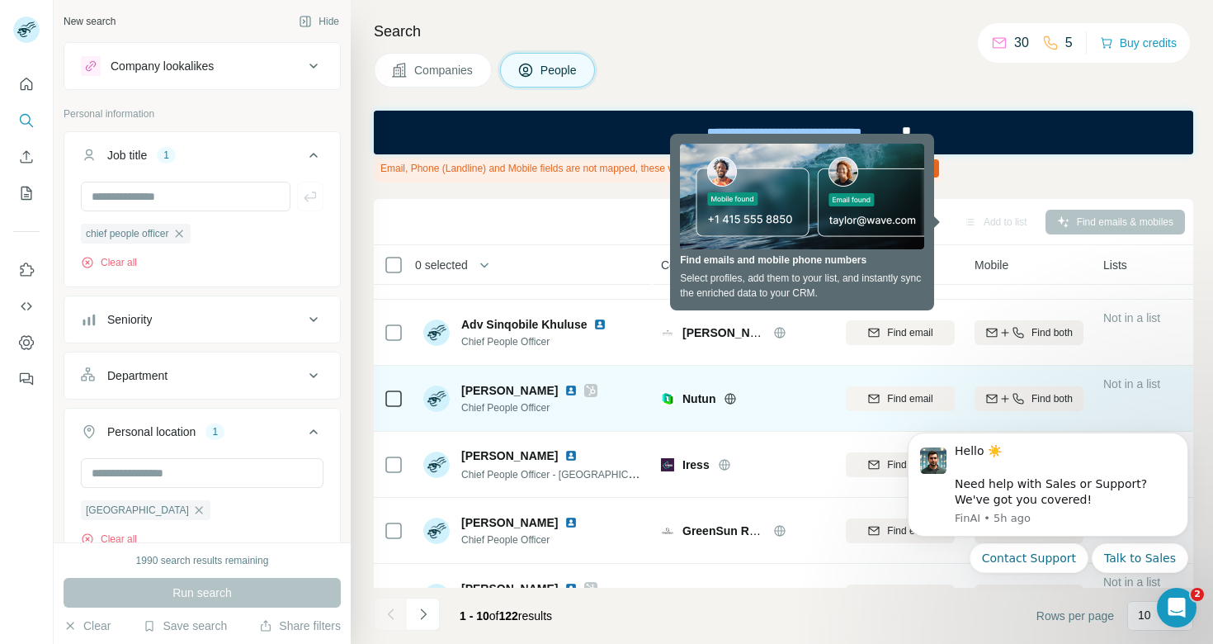
scroll to position [70, 0]
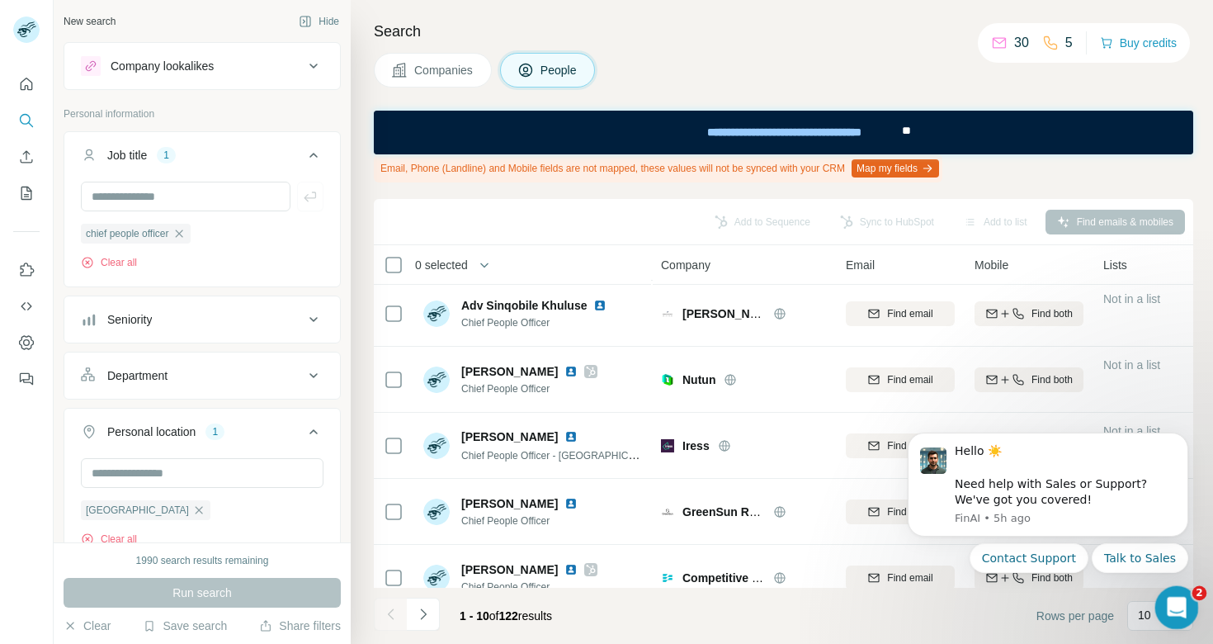
click at [1164, 592] on div "Open Intercom Messenger" at bounding box center [1174, 605] width 54 height 54
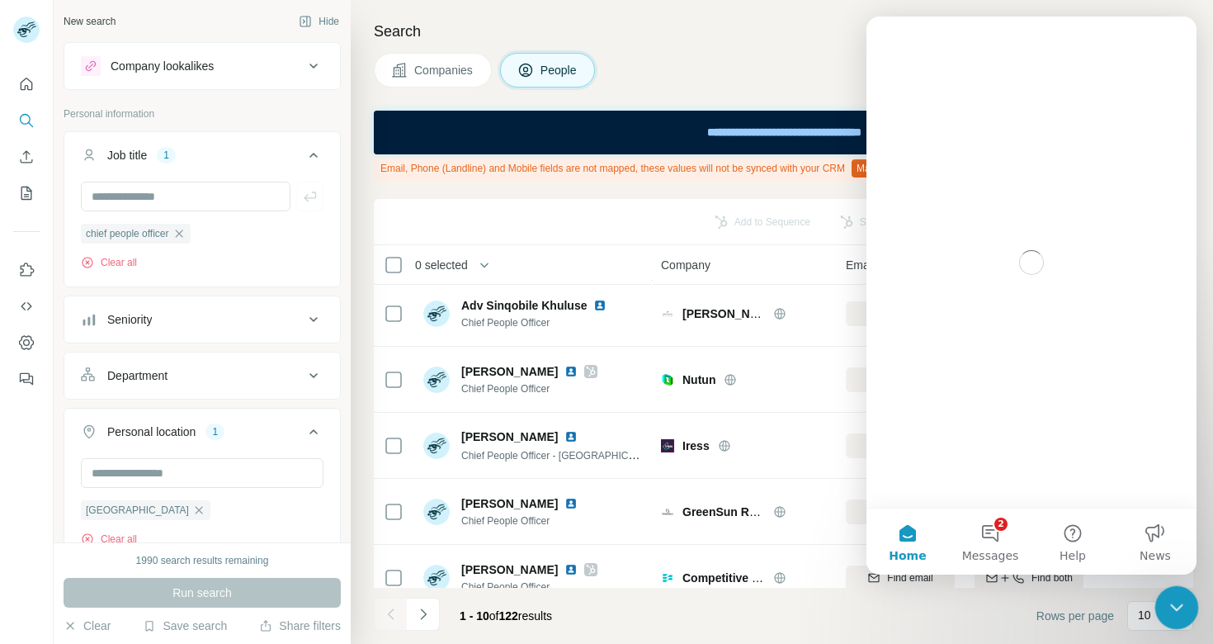
scroll to position [0, 0]
click at [1164, 592] on div "Close Intercom Messenger" at bounding box center [1175, 605] width 40 height 40
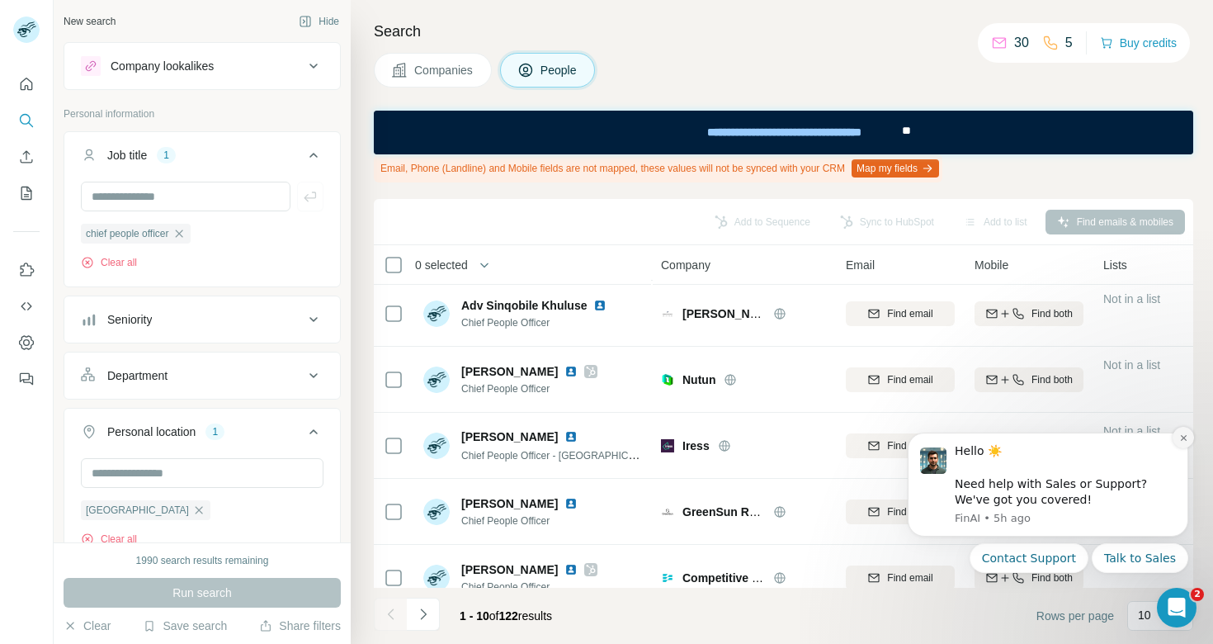
click at [1182, 437] on icon "Dismiss notification" at bounding box center [1183, 437] width 9 height 9
click at [1187, 434] on icon "Dismiss notification" at bounding box center [1183, 437] width 9 height 9
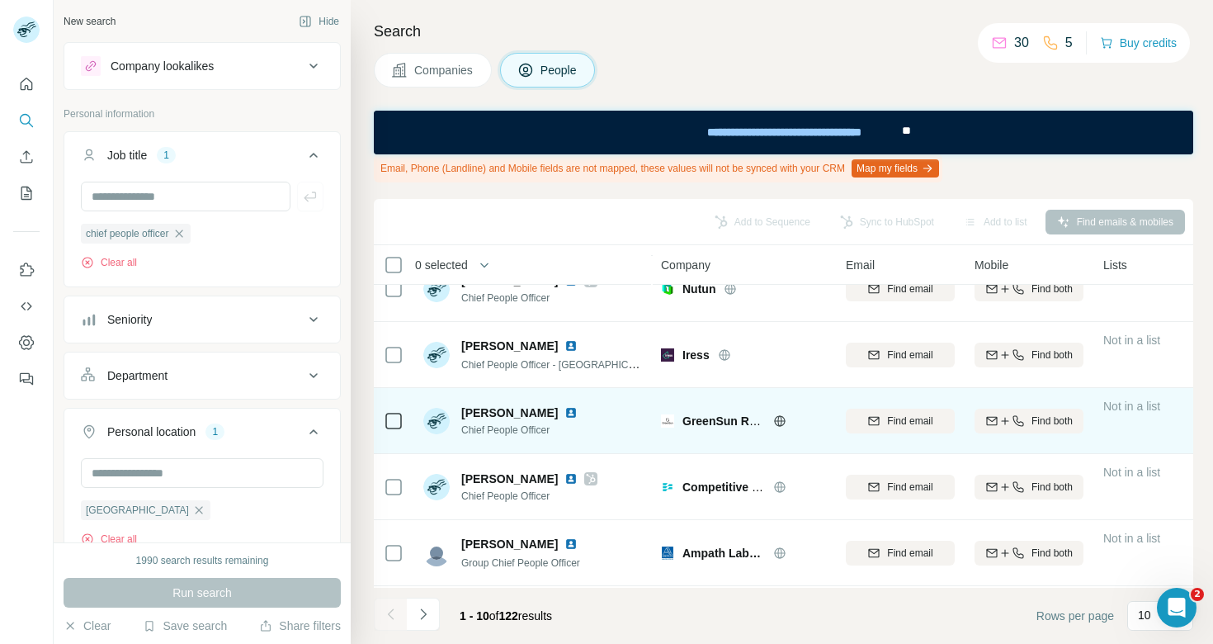
scroll to position [162, 0]
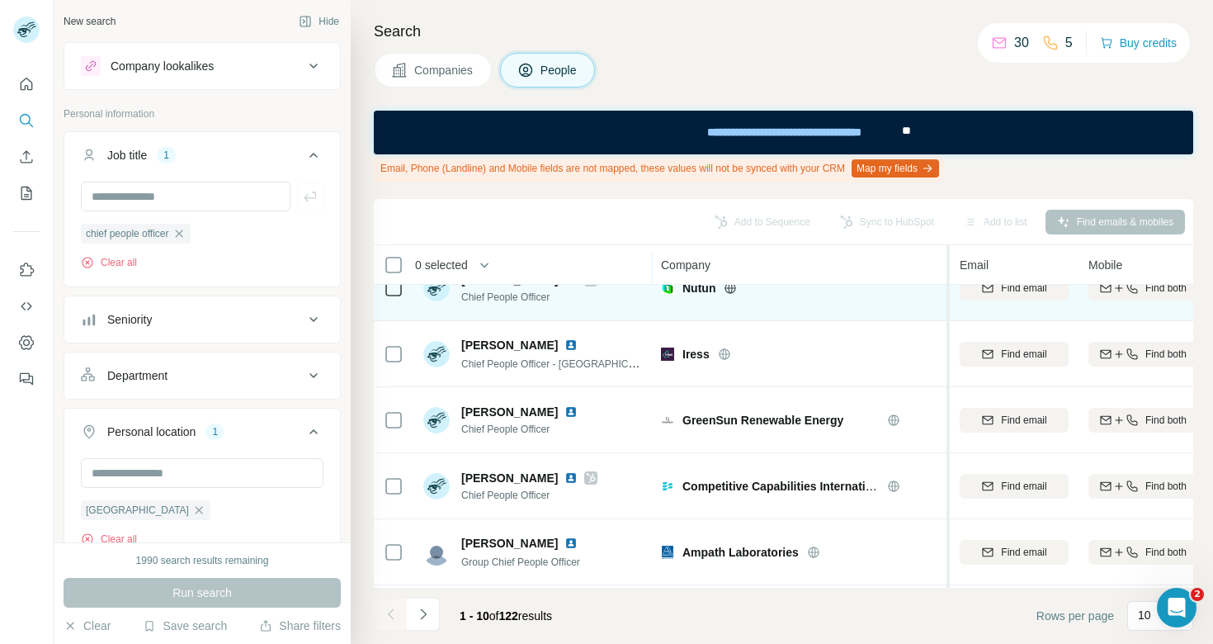
drag, startPoint x: 833, startPoint y: 268, endPoint x: 950, endPoint y: 285, distance: 118.4
click at [950, 285] on table "0 selected People Company Email Mobile Lists Personal location Seniority Depart…" at bounding box center [1140, 433] width 1533 height 700
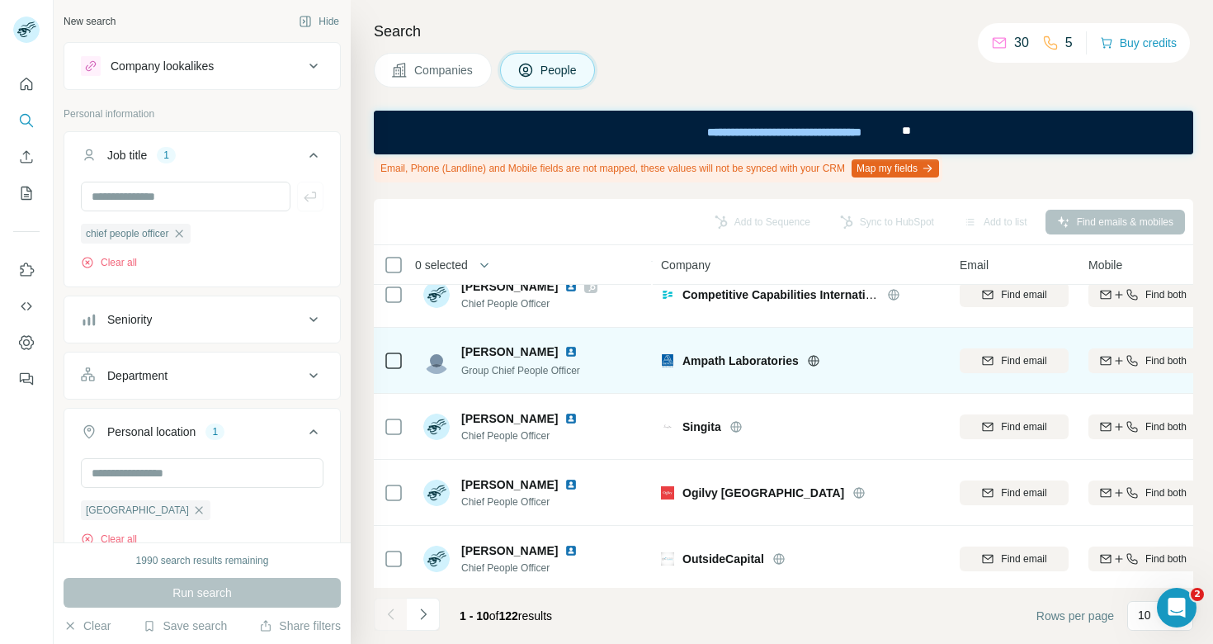
scroll to position [357, 0]
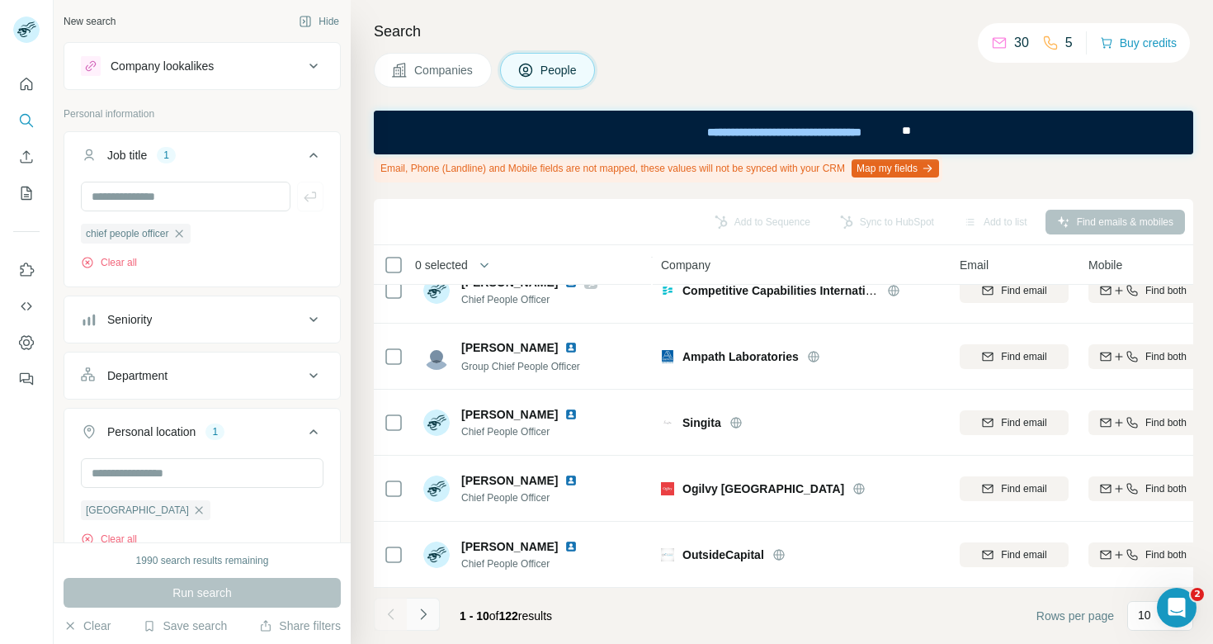
click at [417, 612] on icon "Navigate to next page" at bounding box center [423, 614] width 17 height 17
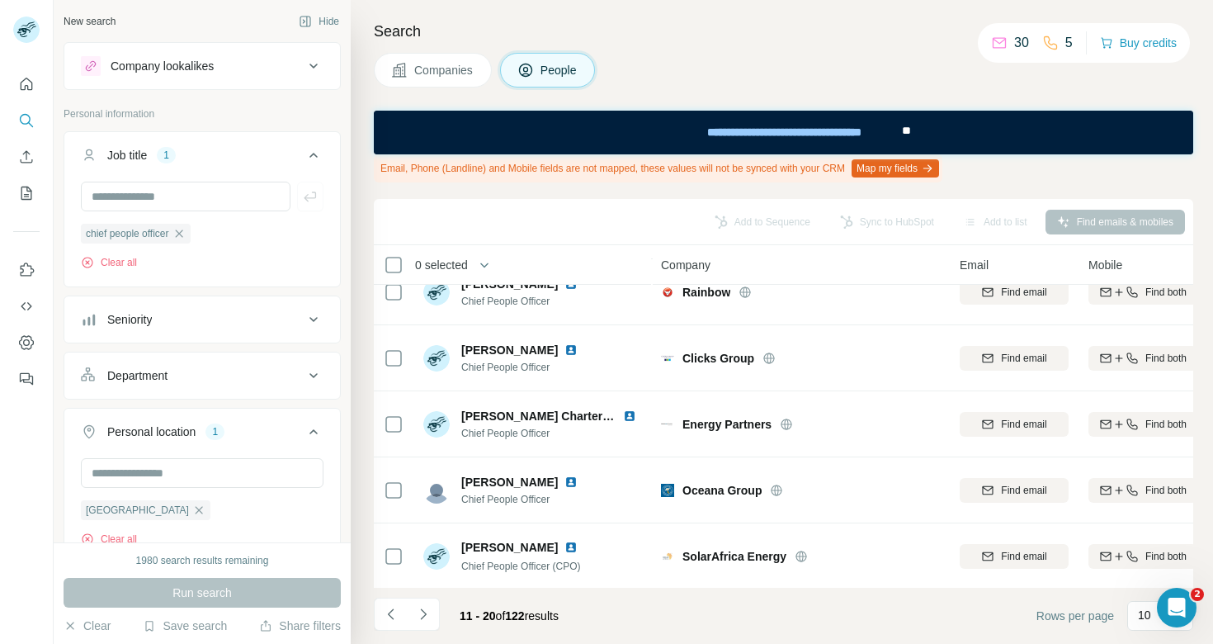
scroll to position [280, 0]
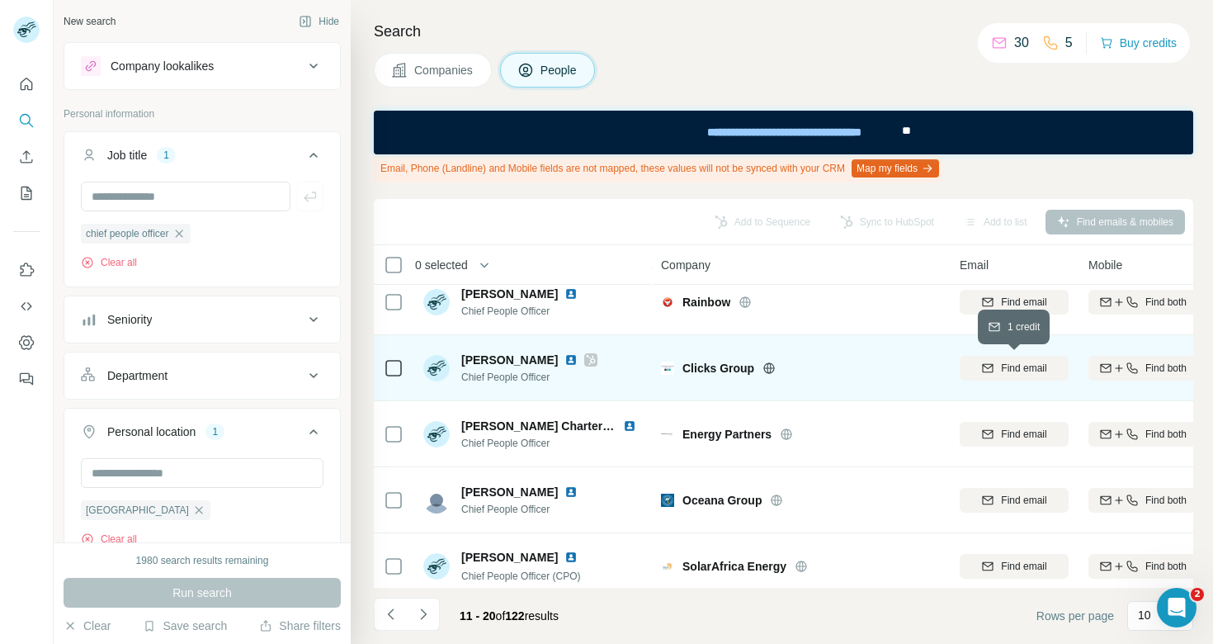
click at [1005, 371] on span "Find email" at bounding box center [1023, 368] width 45 height 15
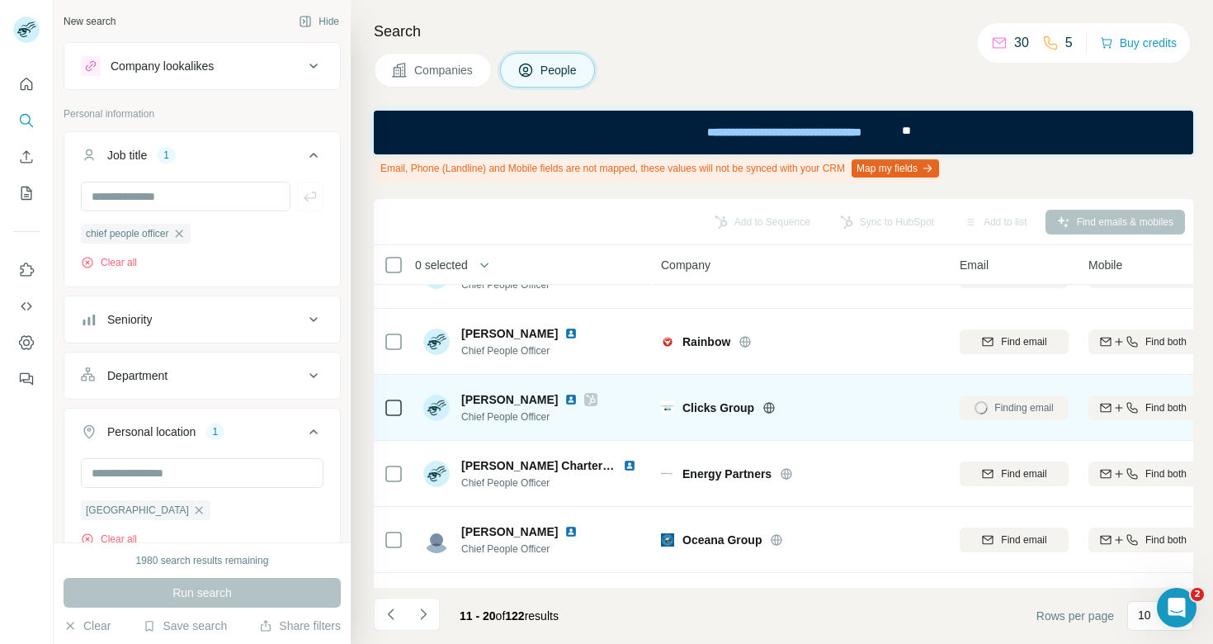
scroll to position [241, 0]
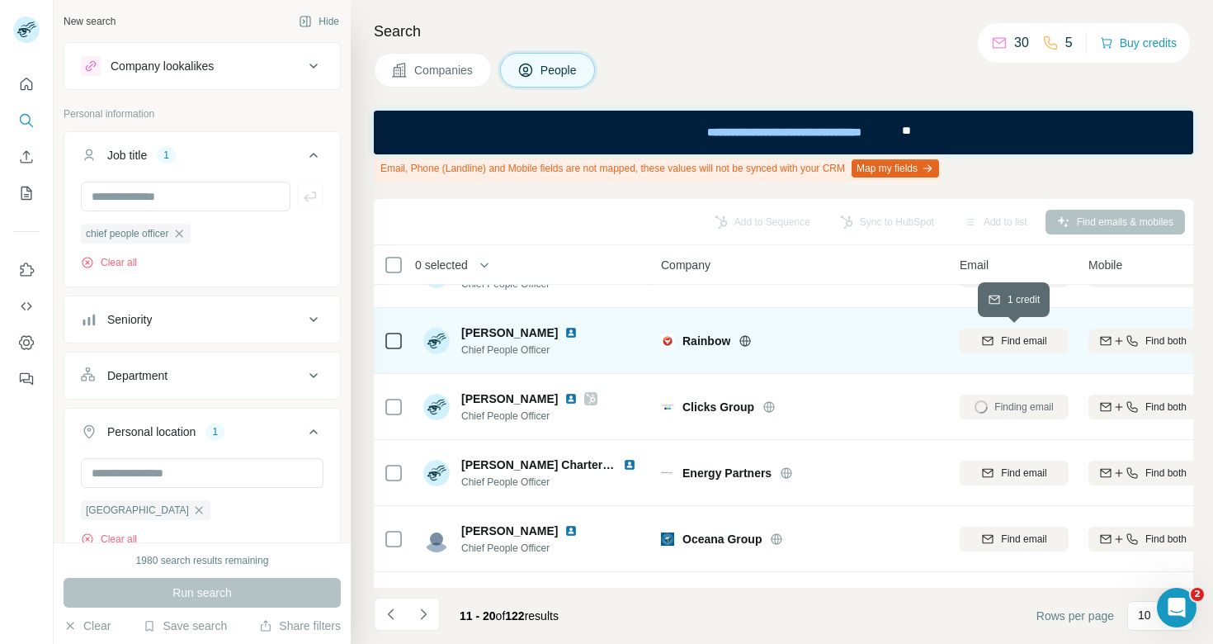
click at [1002, 340] on span "Find email" at bounding box center [1023, 340] width 45 height 15
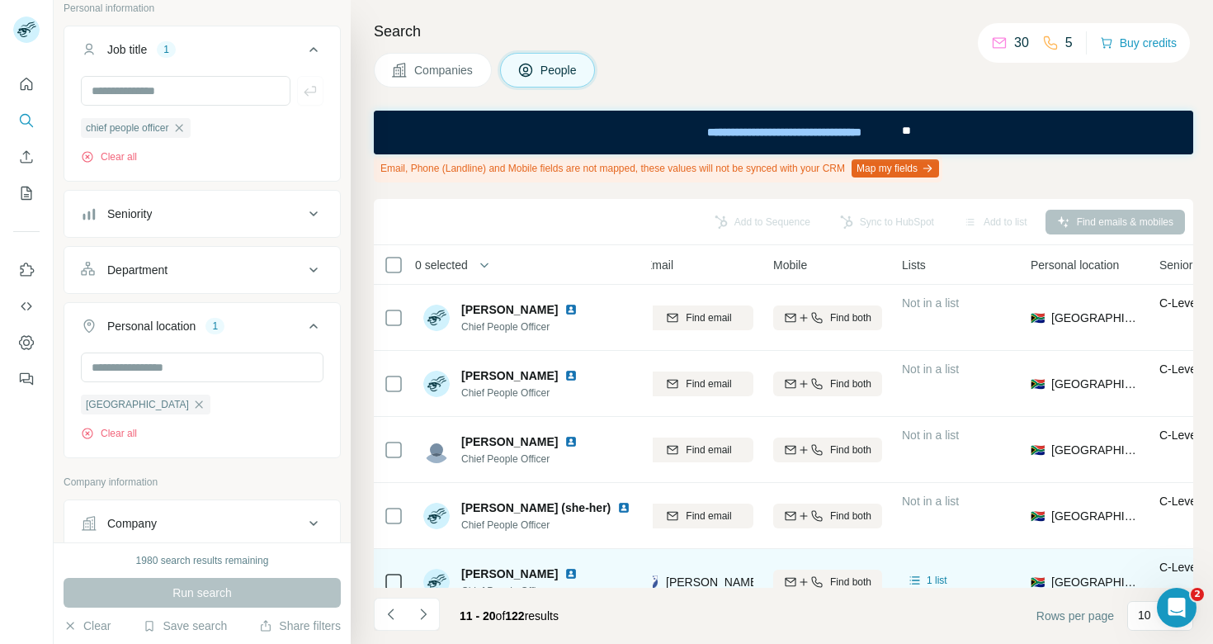
scroll to position [0, 300]
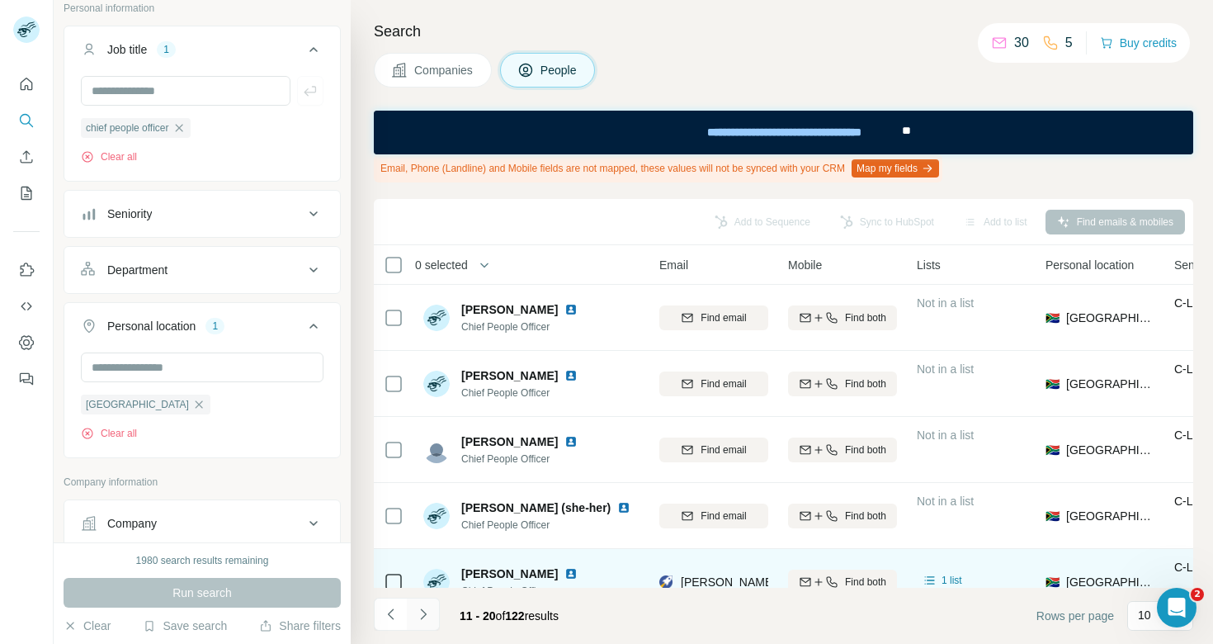
click at [425, 607] on icon "Navigate to next page" at bounding box center [423, 614] width 17 height 17
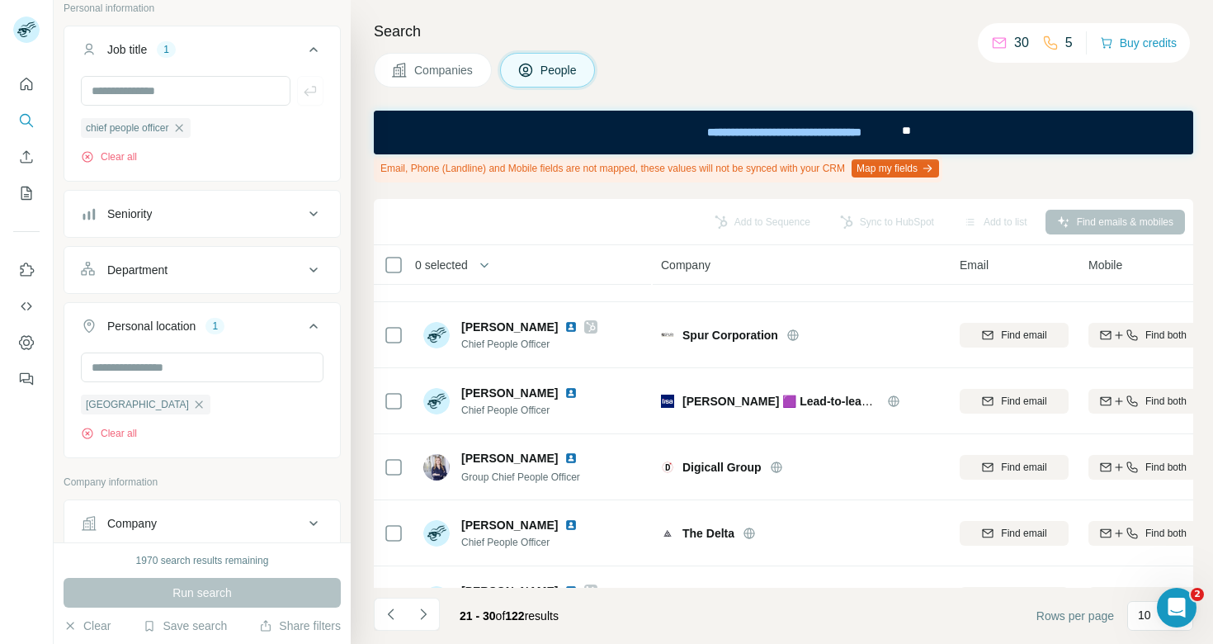
scroll to position [315, 0]
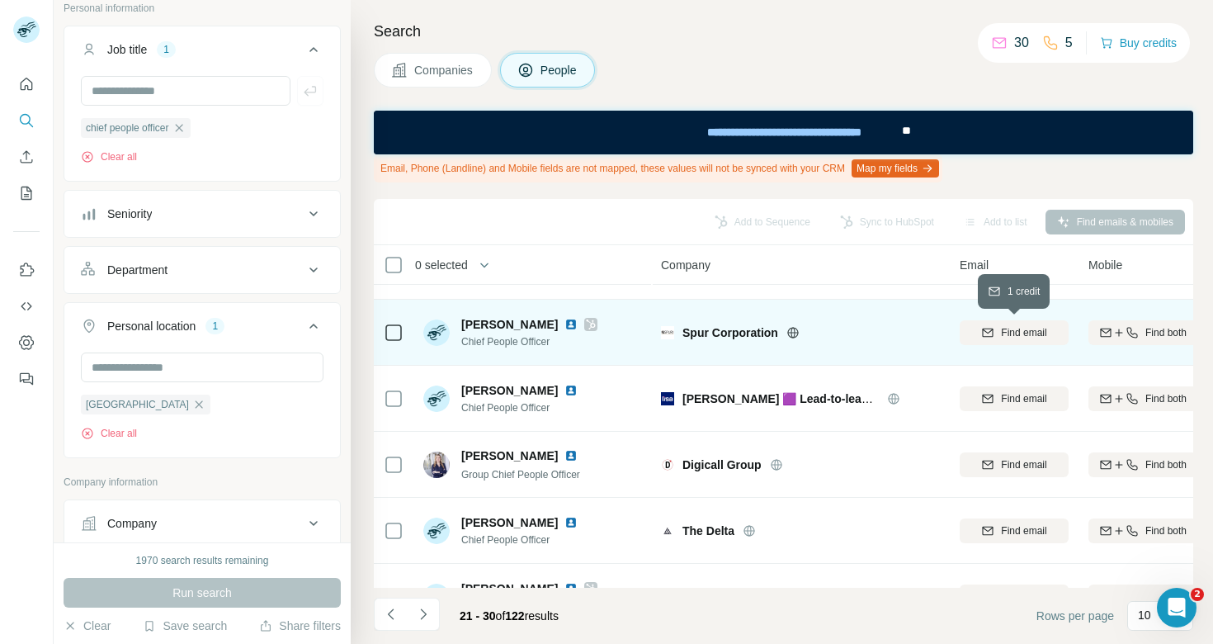
click at [1024, 340] on button "Find email" at bounding box center [1014, 332] width 109 height 25
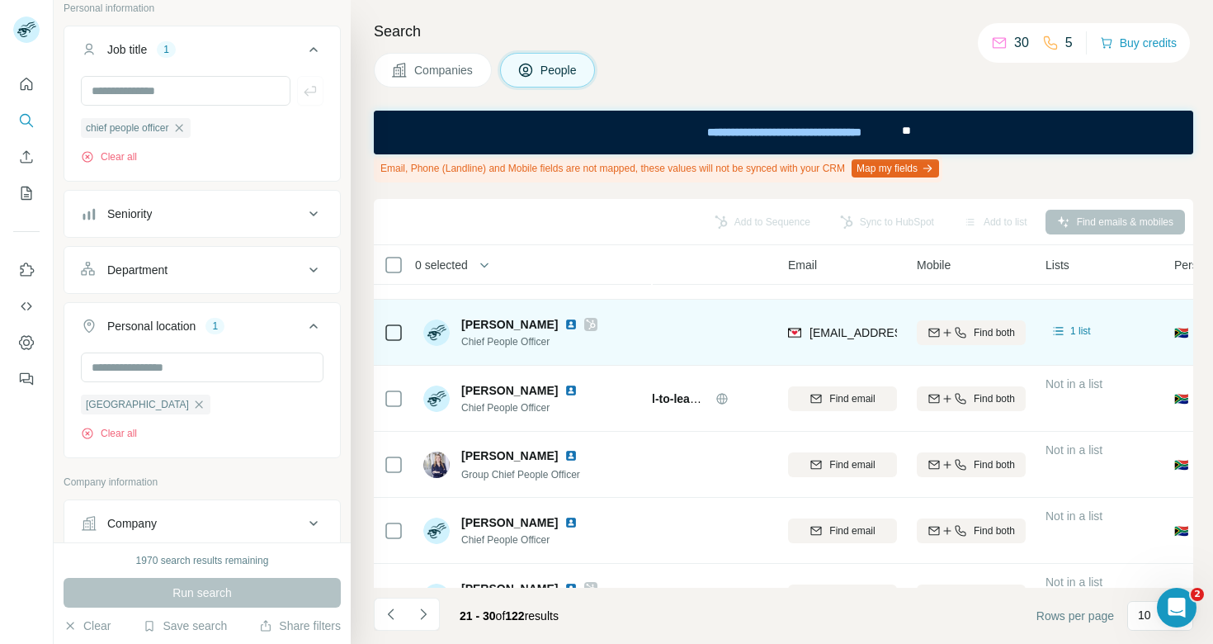
scroll to position [315, 173]
click at [1005, 336] on span "Find both" at bounding box center [992, 332] width 41 height 15
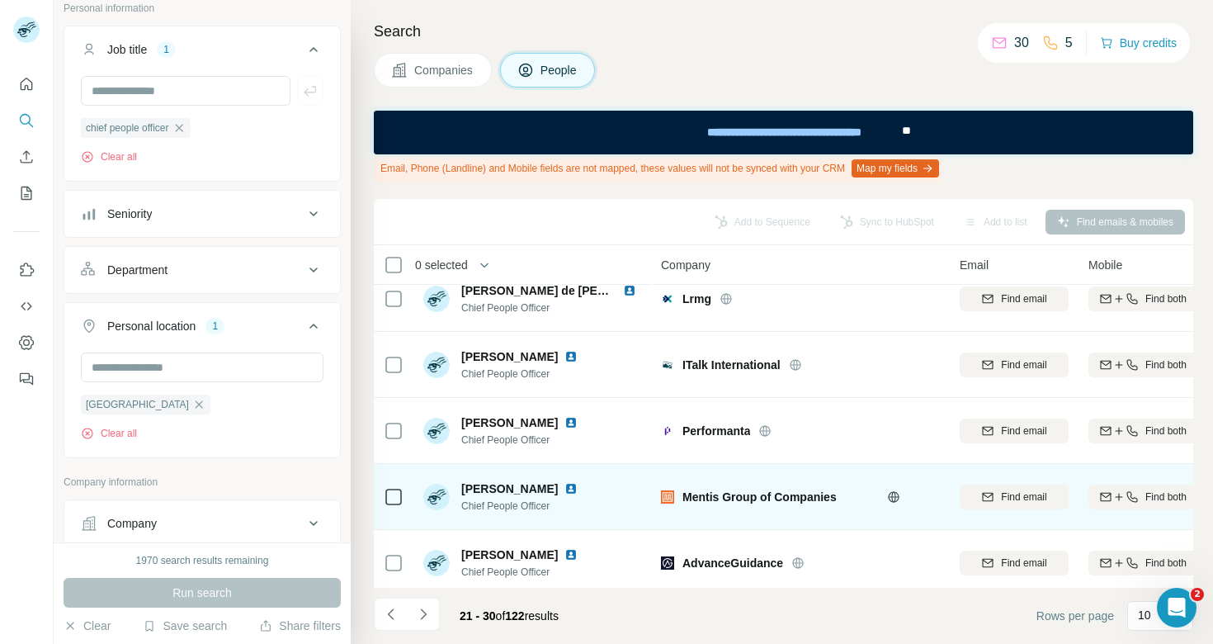
scroll to position [0, 0]
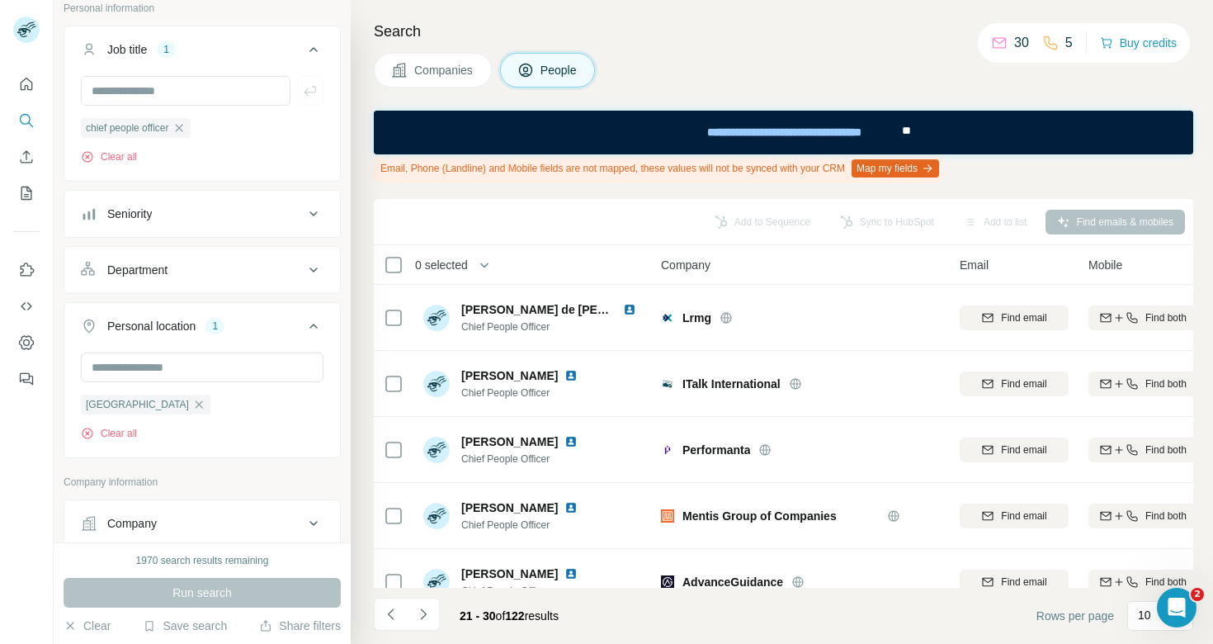
click at [1034, 83] on div "Companies People" at bounding box center [784, 70] width 820 height 35
click at [271, 501] on div "Company" at bounding box center [202, 523] width 277 height 48
click at [151, 562] on div "1970 search results remaining" at bounding box center [202, 560] width 133 height 15
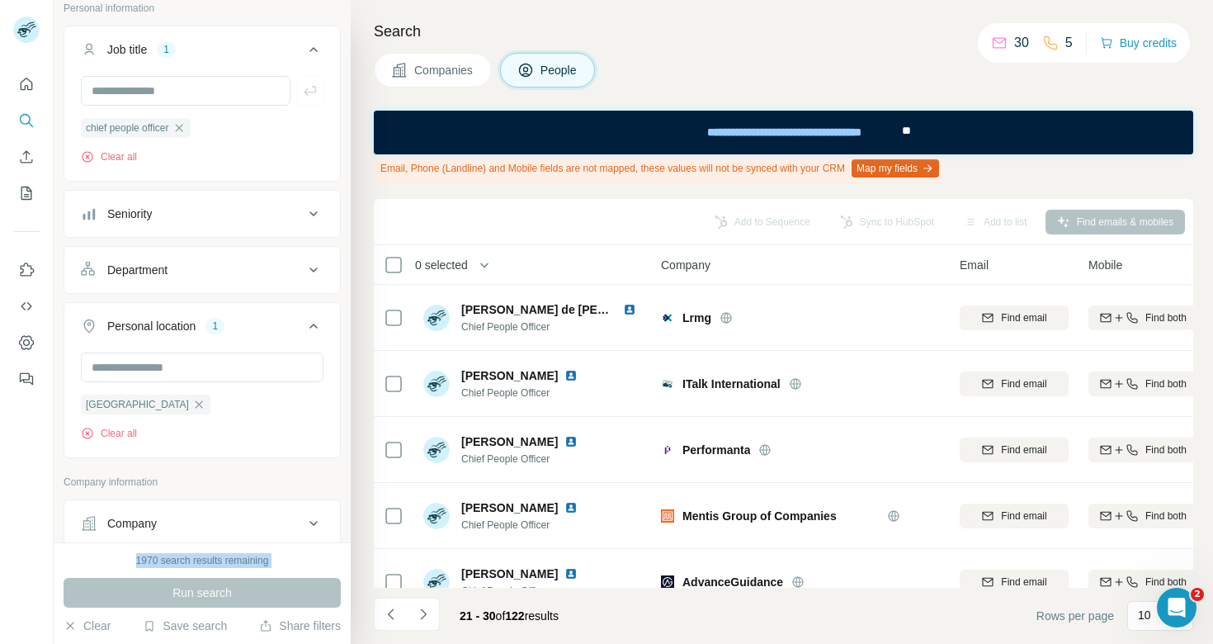
click at [151, 562] on div "1970 search results remaining" at bounding box center [202, 560] width 133 height 15
click at [1019, 72] on div "Companies People" at bounding box center [784, 70] width 820 height 35
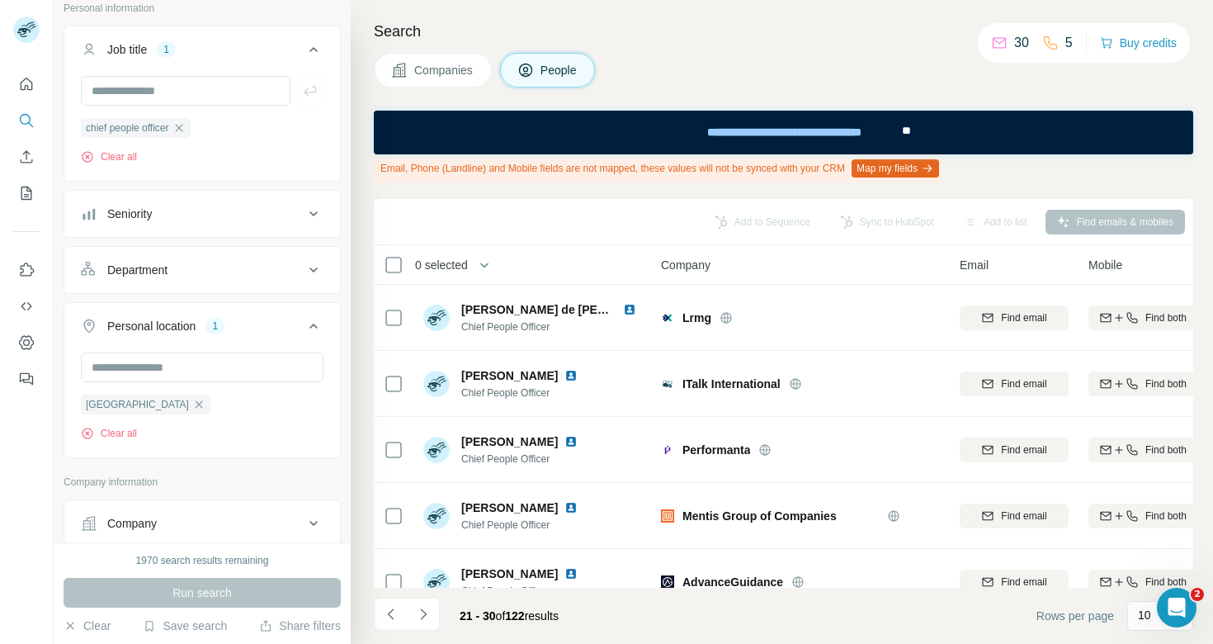
click at [1014, 50] on p "30" at bounding box center [1021, 43] width 15 height 20
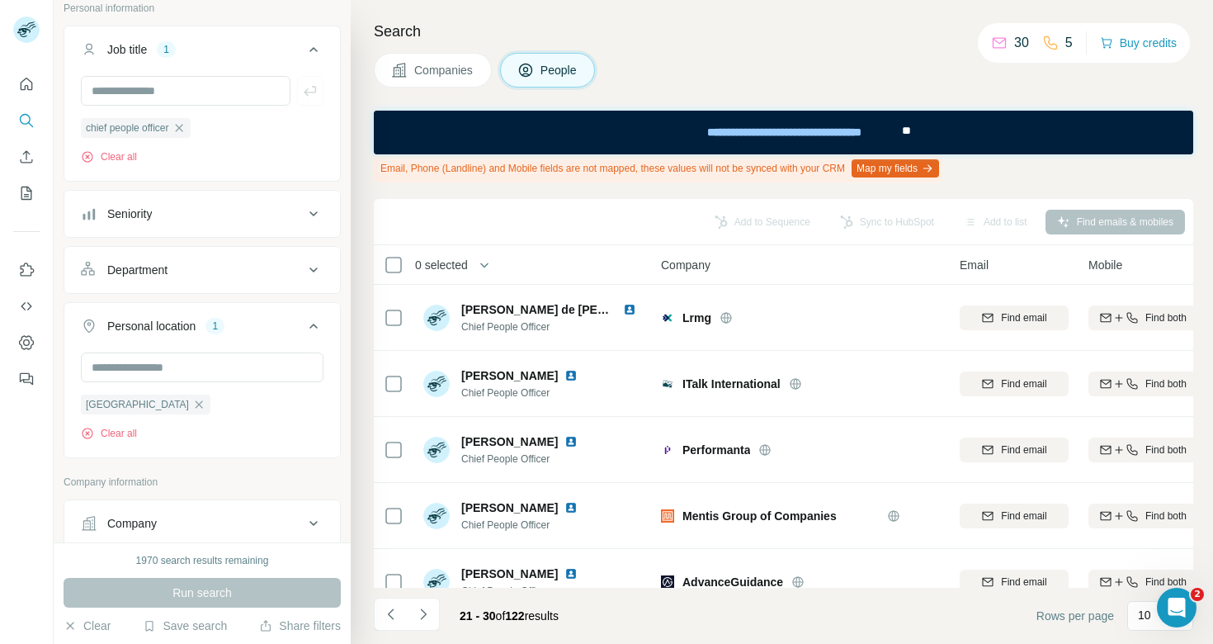
click at [1069, 40] on p "5" at bounding box center [1068, 43] width 7 height 20
click at [928, 97] on div "Search Companies People Email, Phone (Landline) and Mobile fields are not mappe…" at bounding box center [782, 322] width 862 height 644
